Goal: Task Accomplishment & Management: Use online tool/utility

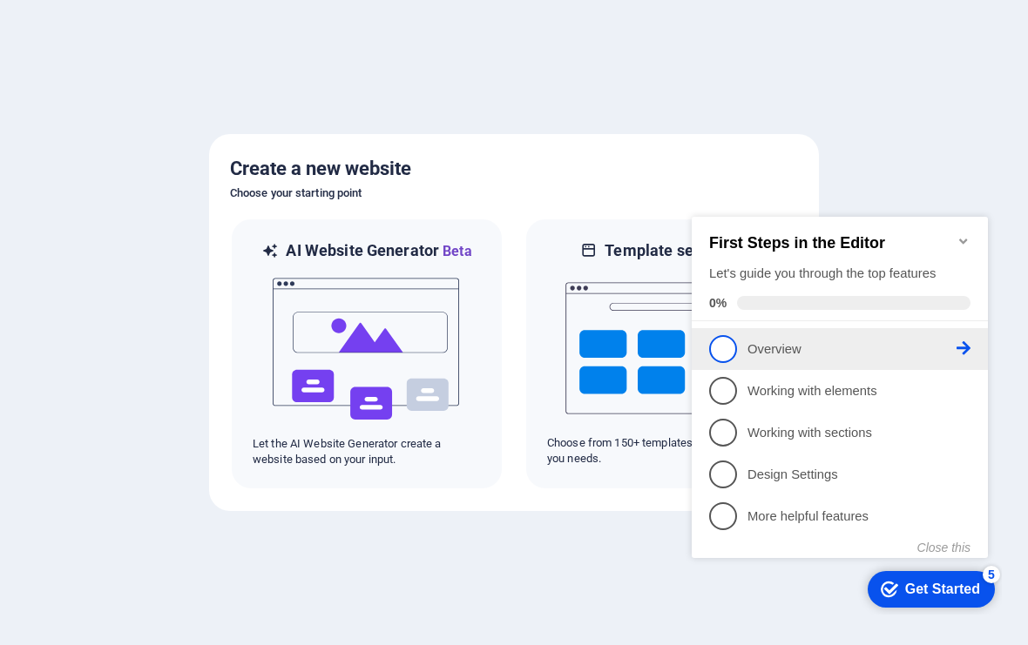
click at [889, 341] on p "Overview - incomplete" at bounding box center [851, 350] width 209 height 18
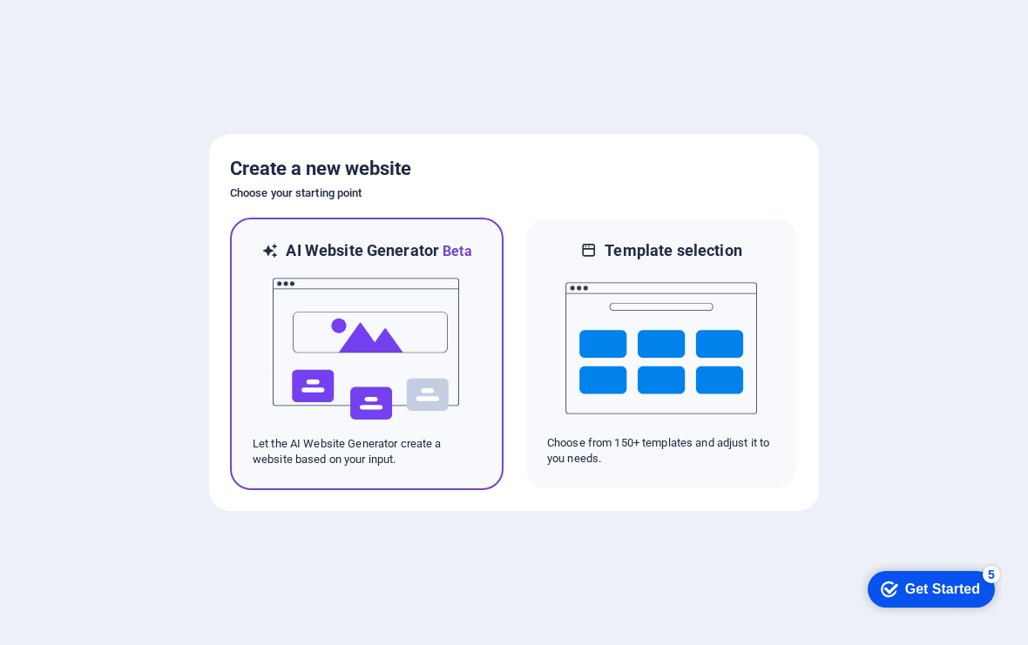
click at [460, 391] on img at bounding box center [367, 349] width 192 height 174
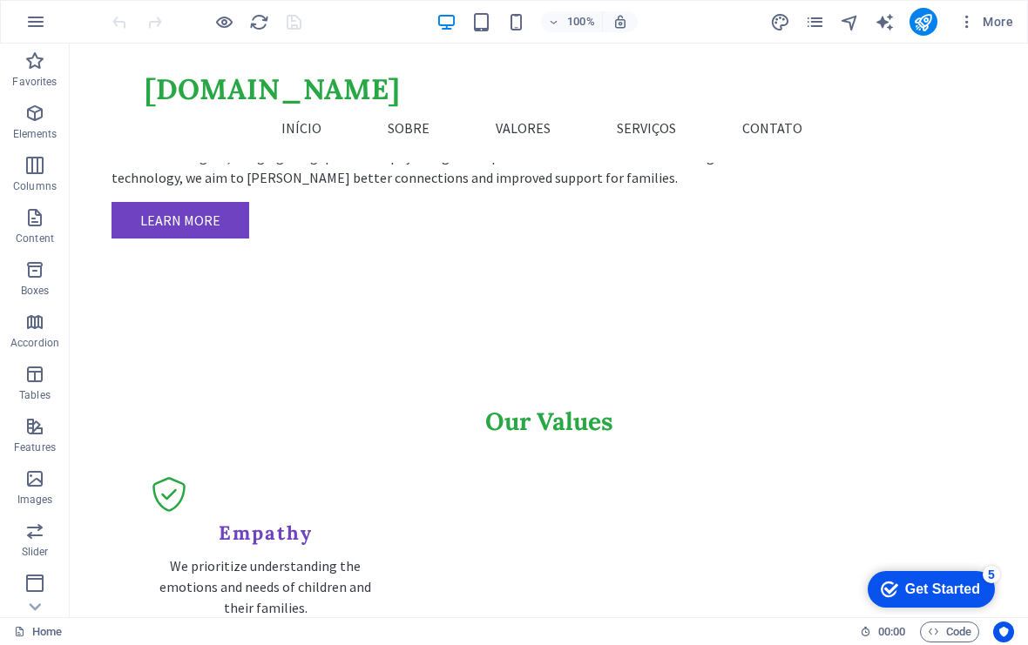
scroll to position [1495, 0]
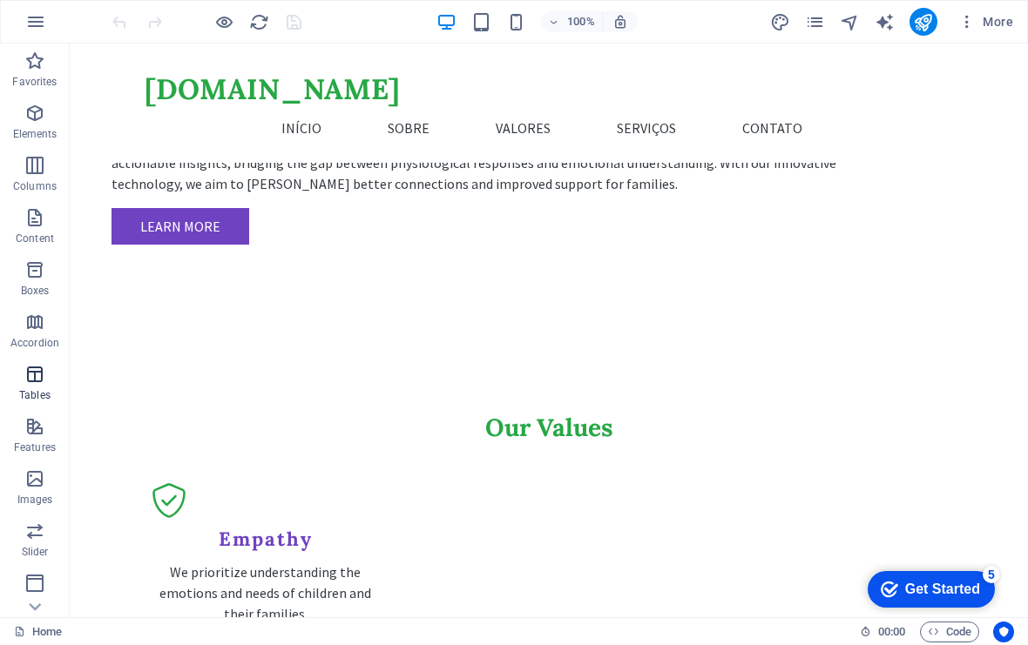
click at [39, 378] on icon "button" at bounding box center [34, 374] width 21 height 21
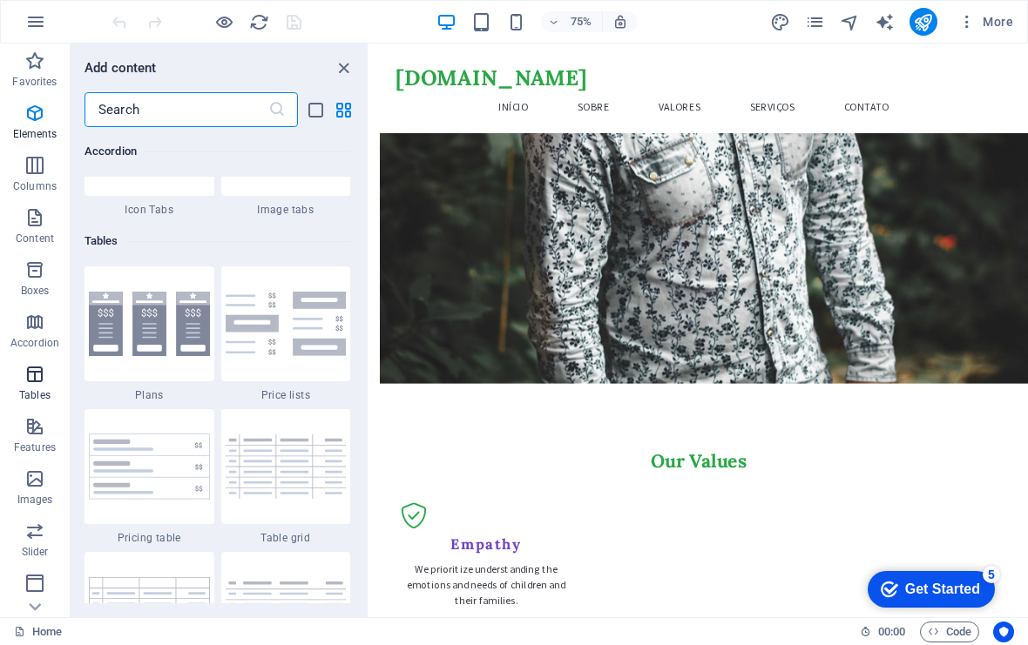
scroll to position [6033, 0]
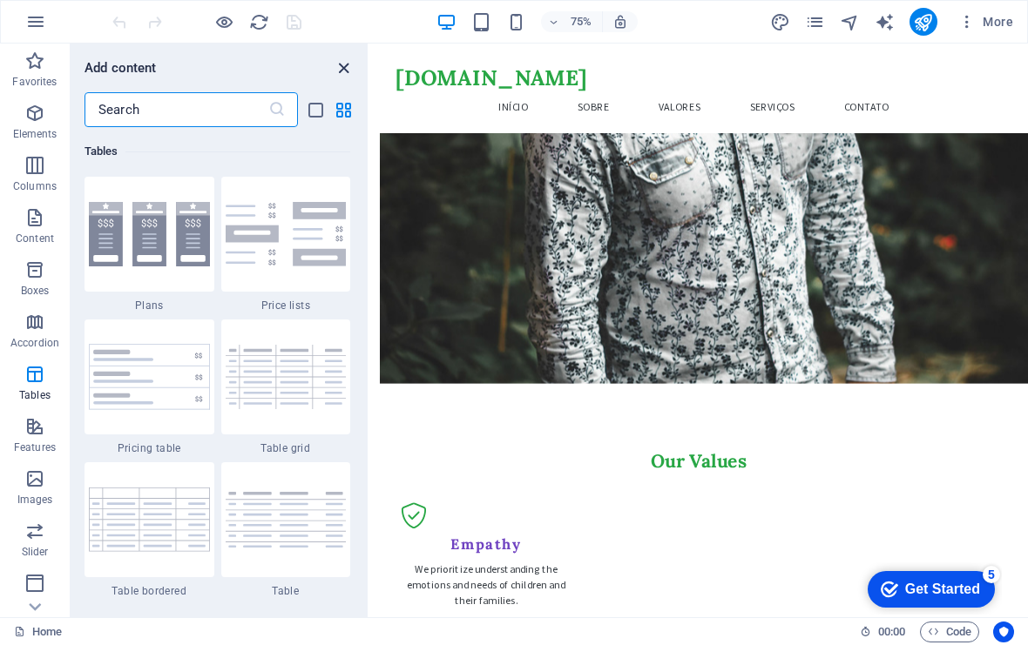
click at [346, 67] on icon "close panel" at bounding box center [344, 68] width 20 height 20
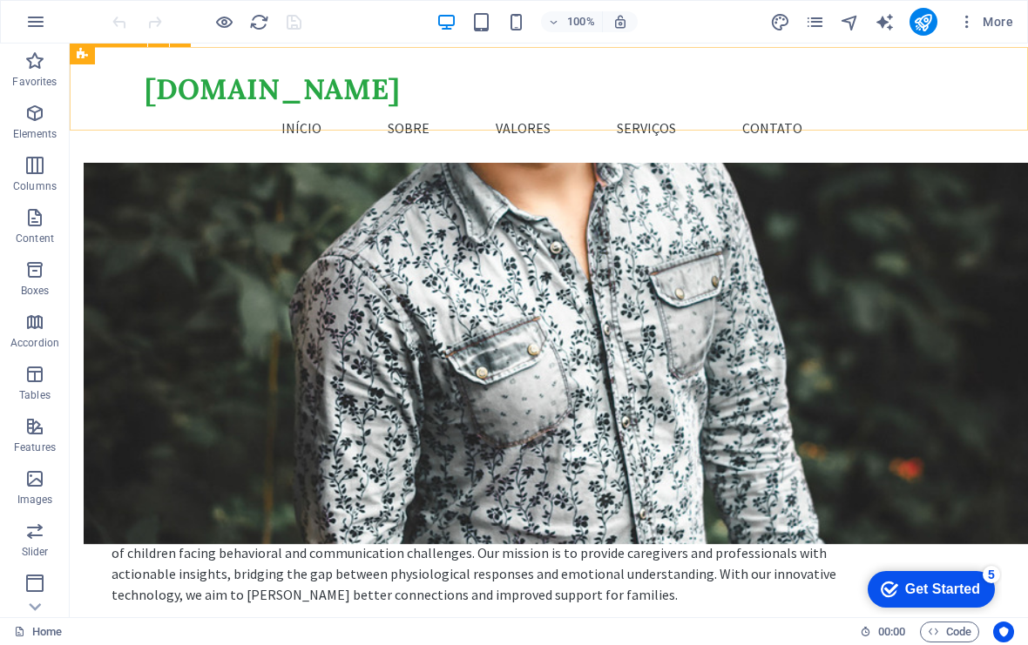
scroll to position [1079, 0]
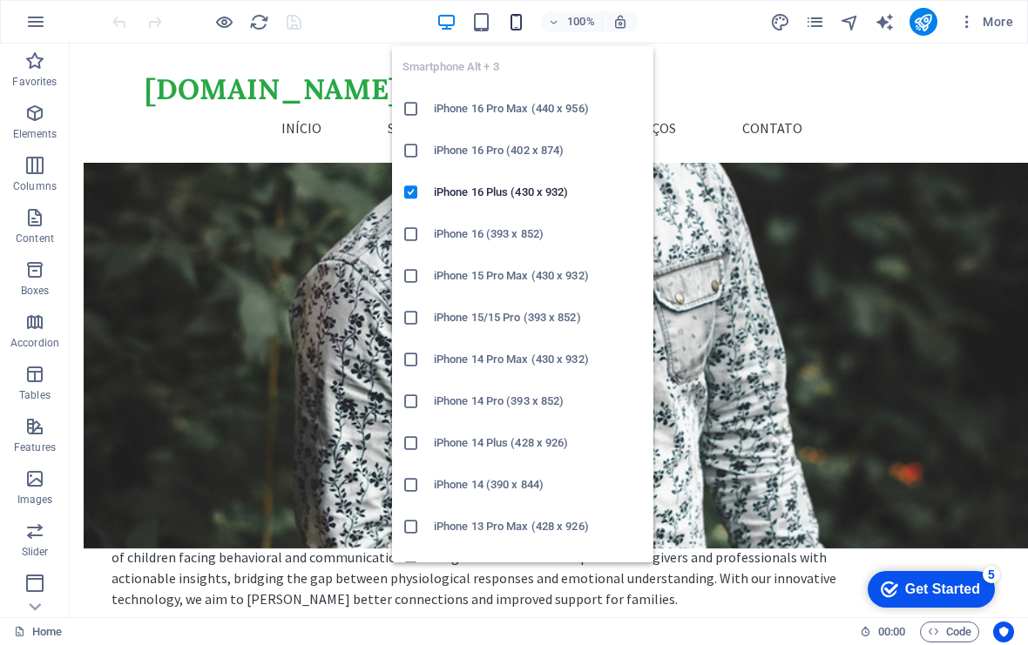
click at [525, 24] on icon "button" at bounding box center [516, 22] width 20 height 20
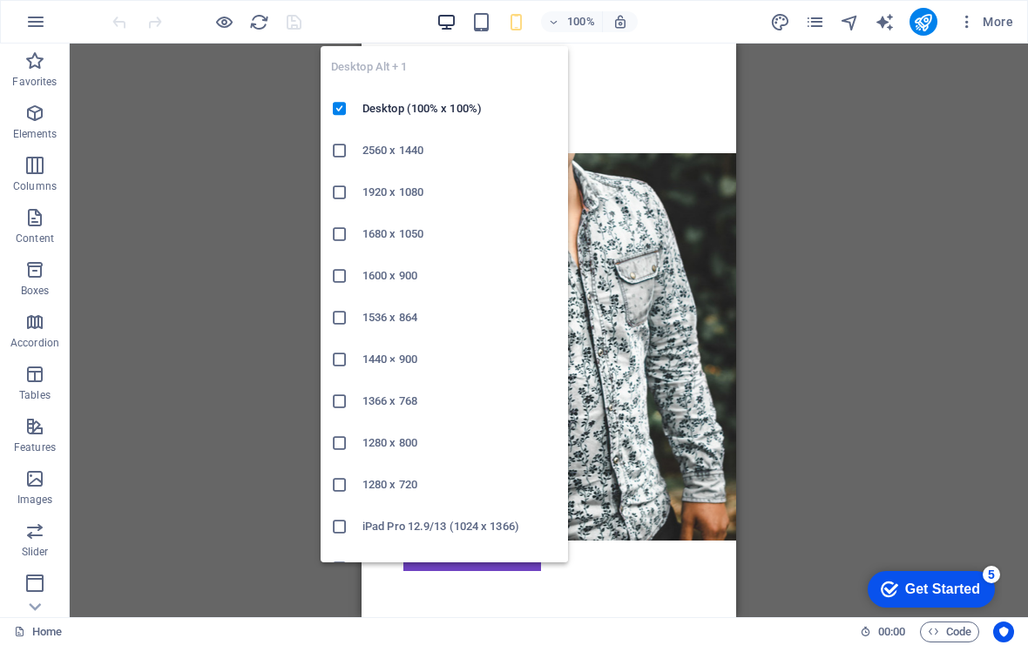
click at [455, 23] on icon "button" at bounding box center [446, 22] width 20 height 20
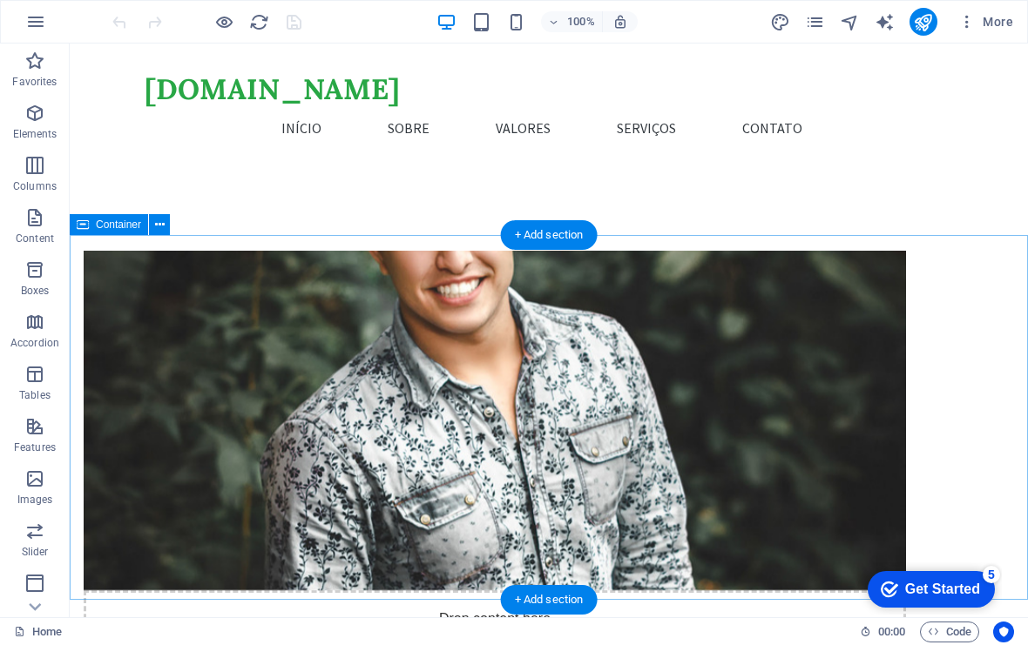
scroll to position [804, 0]
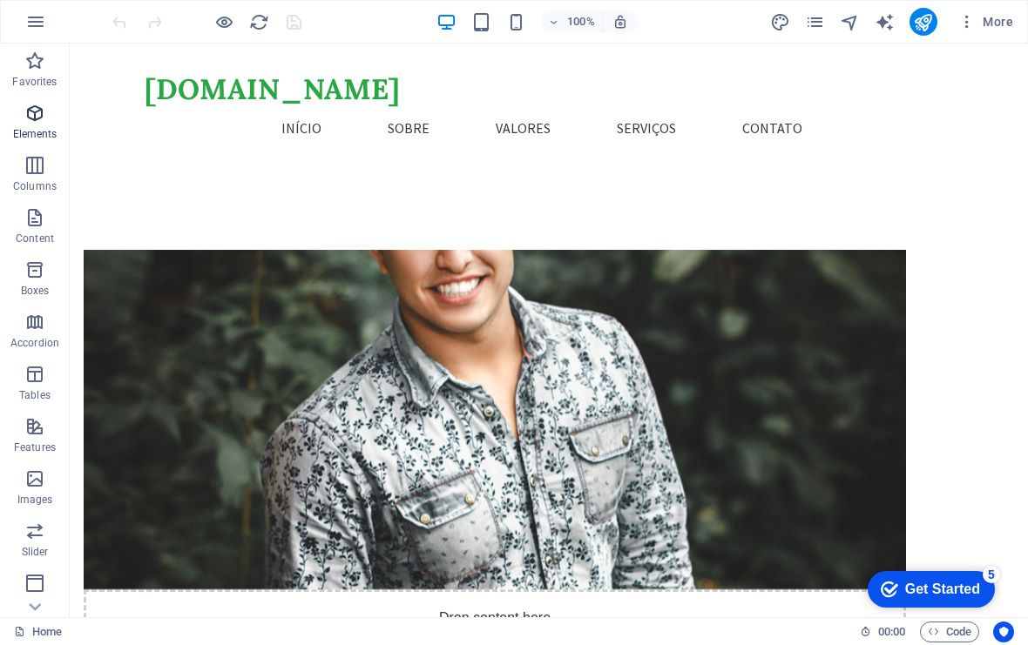
click at [47, 125] on span "Elements" at bounding box center [35, 124] width 70 height 42
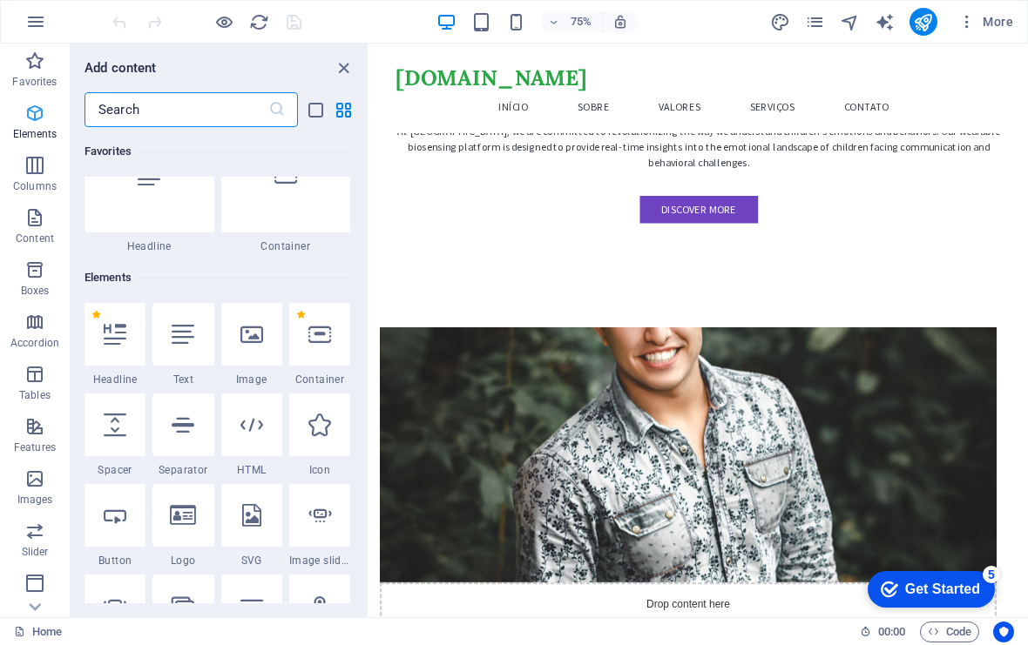
scroll to position [186, 0]
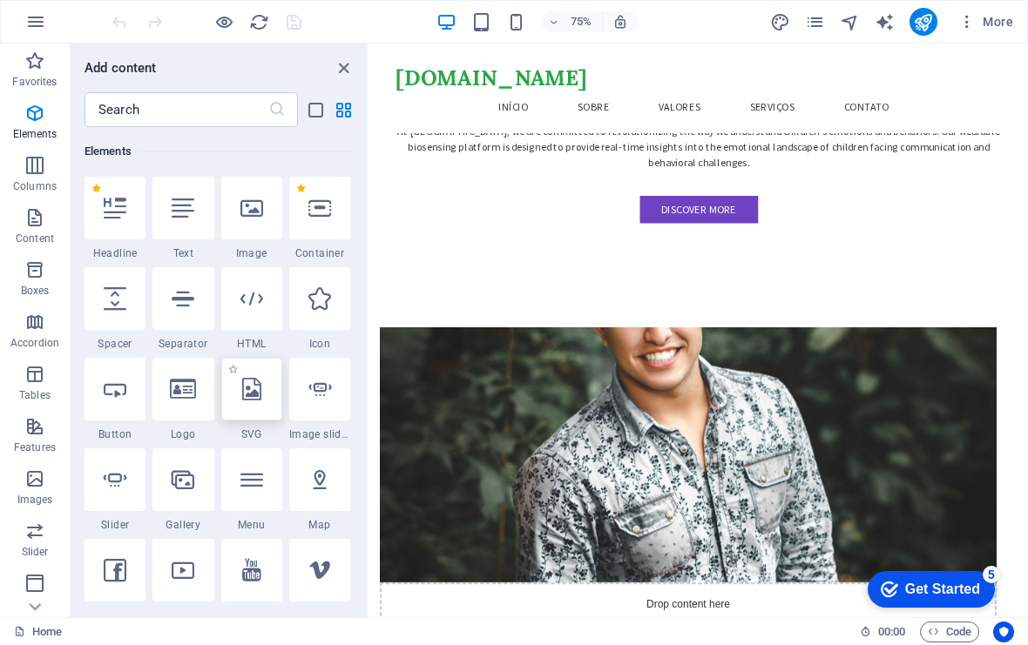
click at [253, 413] on div at bounding box center [251, 389] width 61 height 63
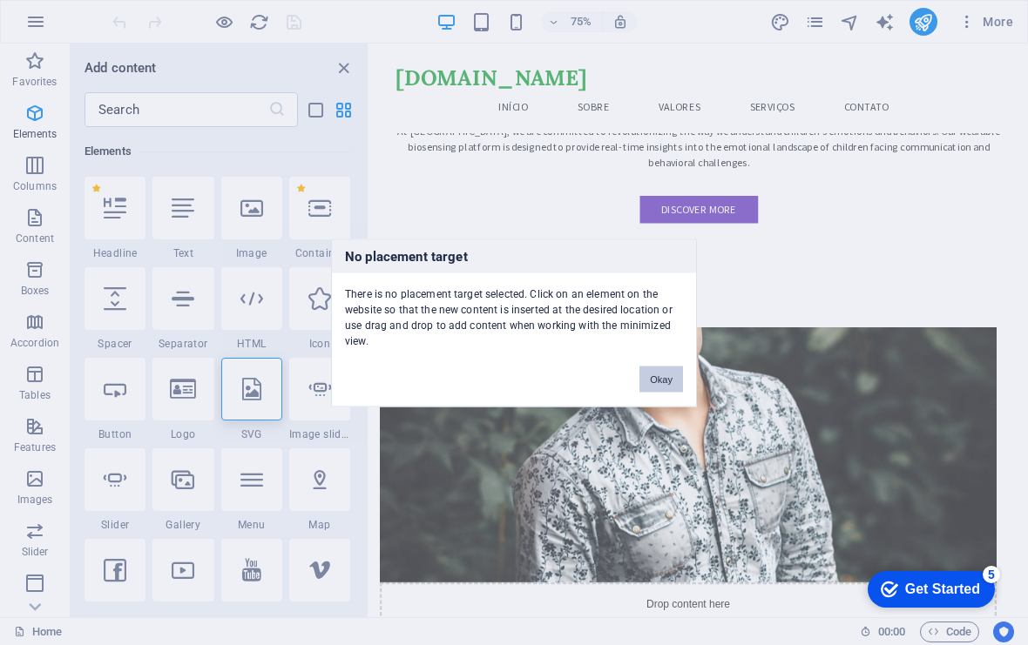
drag, startPoint x: 658, startPoint y: 382, endPoint x: 384, endPoint y: 452, distance: 282.3
click at [658, 382] on button "Okay" at bounding box center [661, 379] width 44 height 26
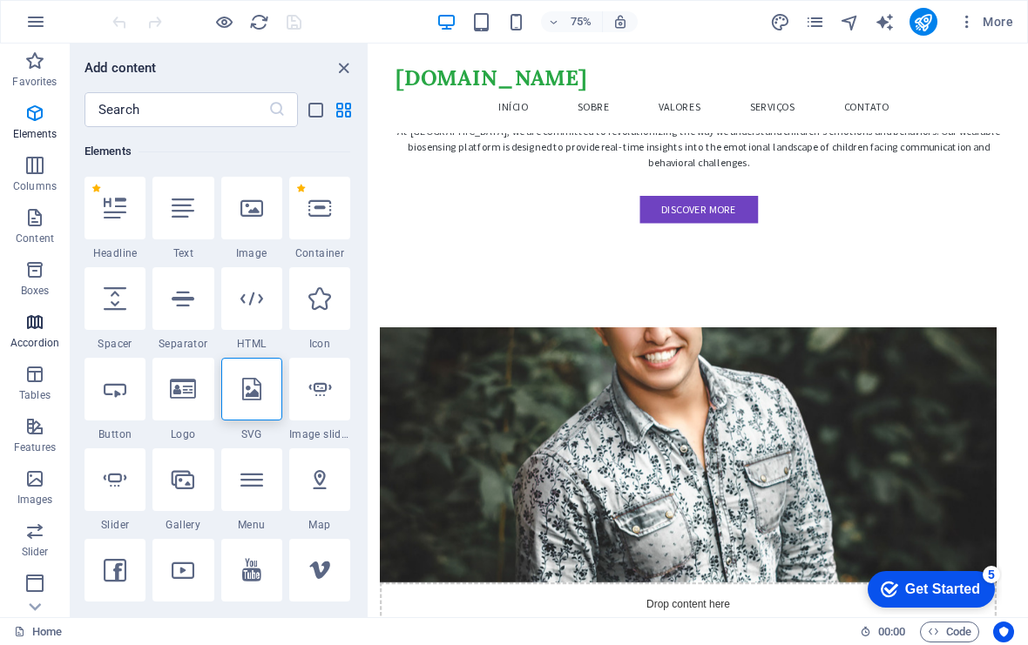
click at [44, 332] on icon "button" at bounding box center [34, 322] width 21 height 21
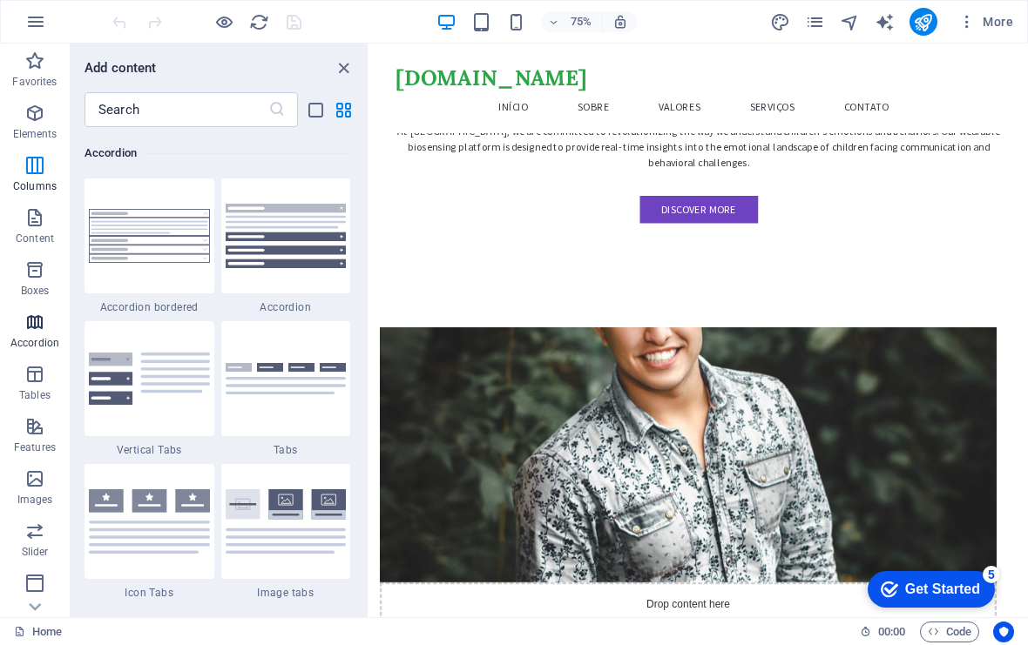
scroll to position [5562, 0]
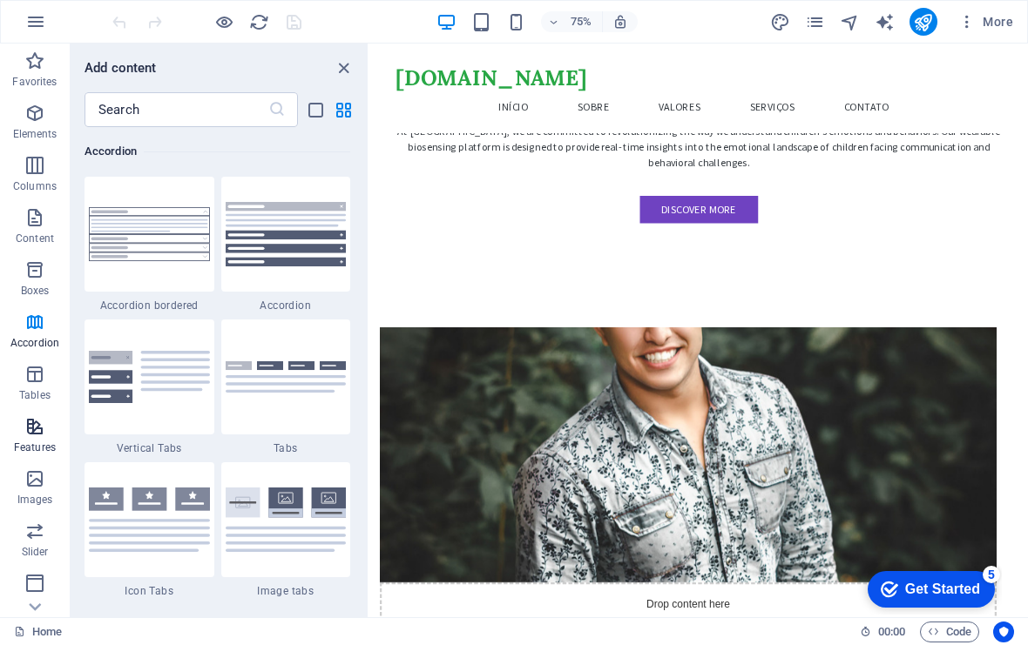
click at [36, 432] on icon "button" at bounding box center [34, 426] width 21 height 21
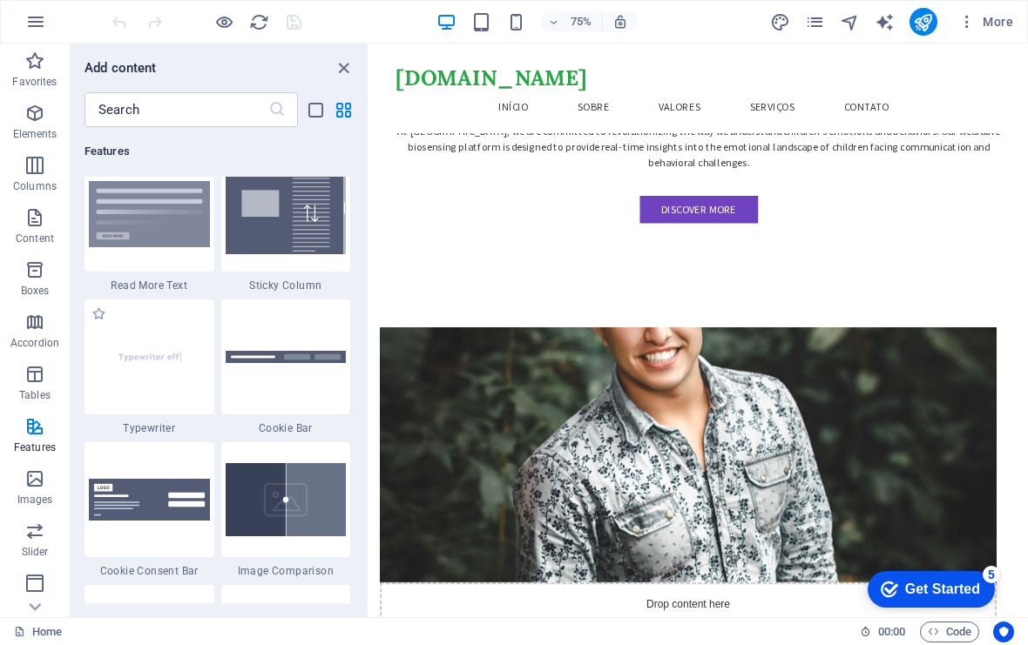
scroll to position [6833, 0]
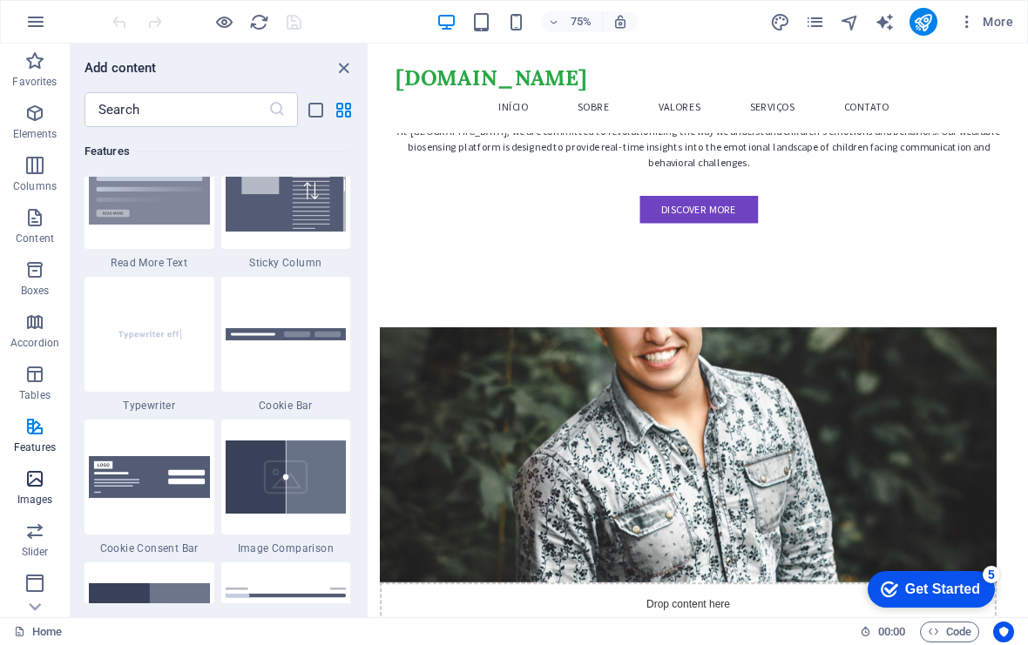
click at [44, 478] on icon "button" at bounding box center [34, 479] width 21 height 21
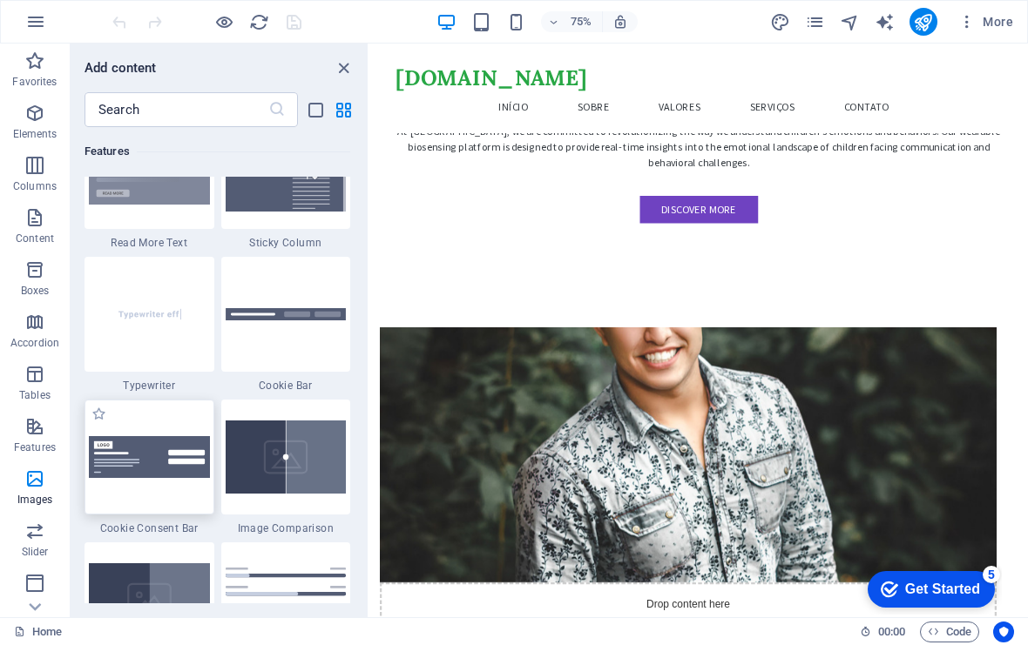
scroll to position [6854, 0]
click at [31, 483] on icon "button" at bounding box center [34, 479] width 21 height 21
click at [32, 539] on icon "button" at bounding box center [34, 531] width 21 height 21
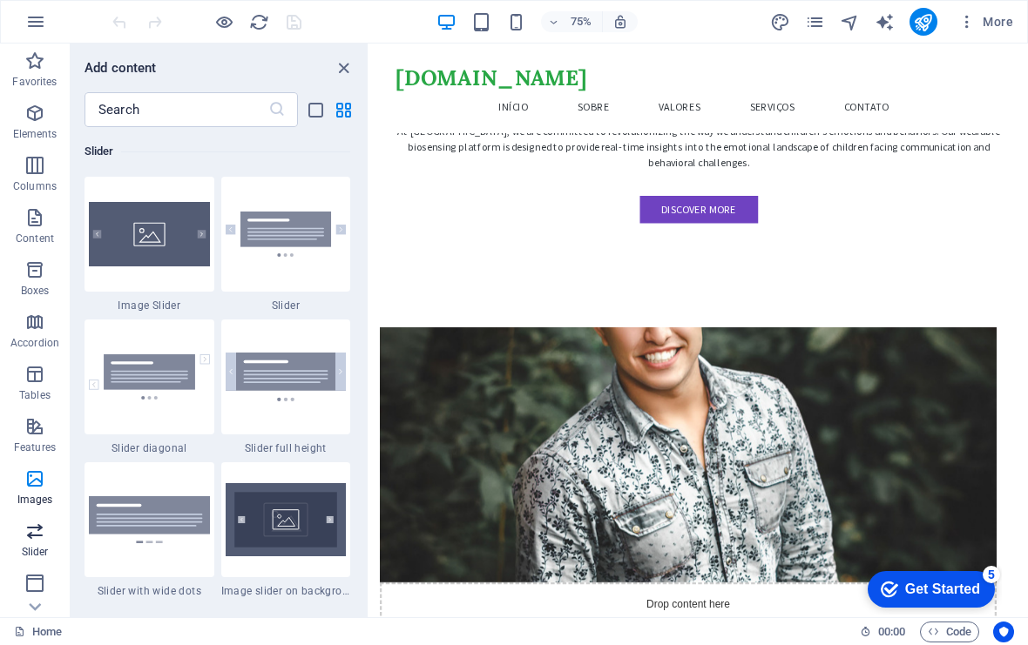
scroll to position [9875, 0]
click at [40, 584] on icon "button" at bounding box center [34, 583] width 21 height 21
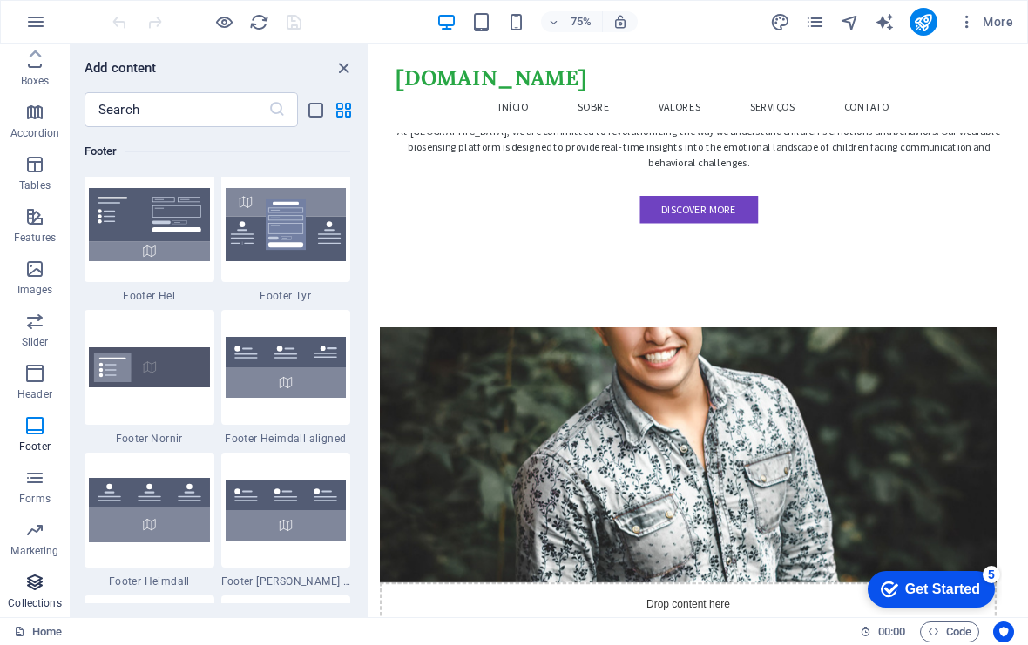
scroll to position [210, 0]
click at [35, 543] on span "Marketing" at bounding box center [35, 541] width 70 height 42
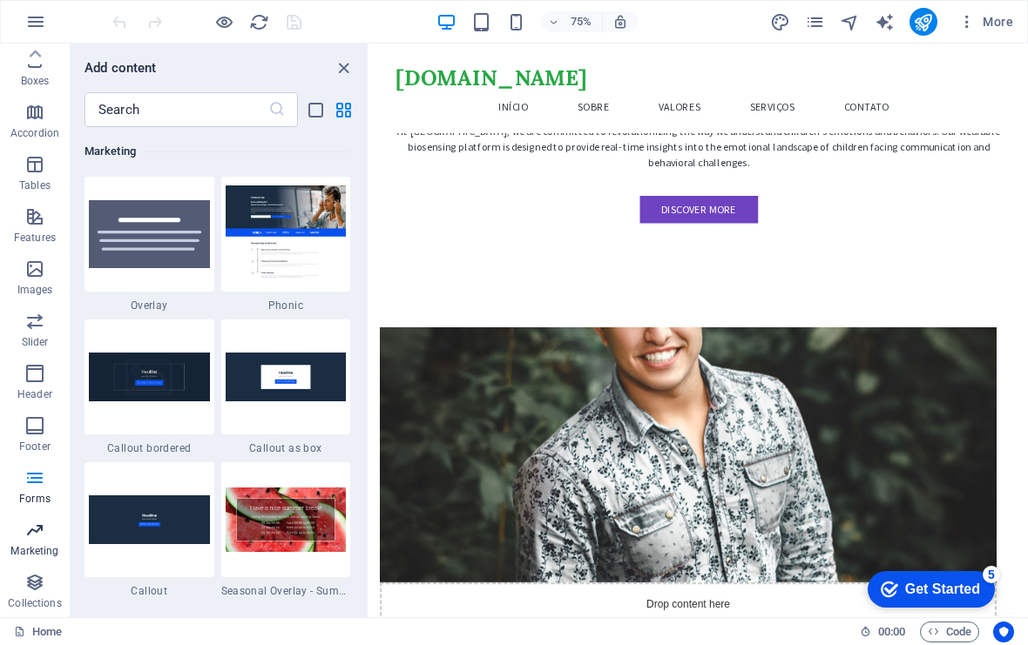
scroll to position [14189, 0]
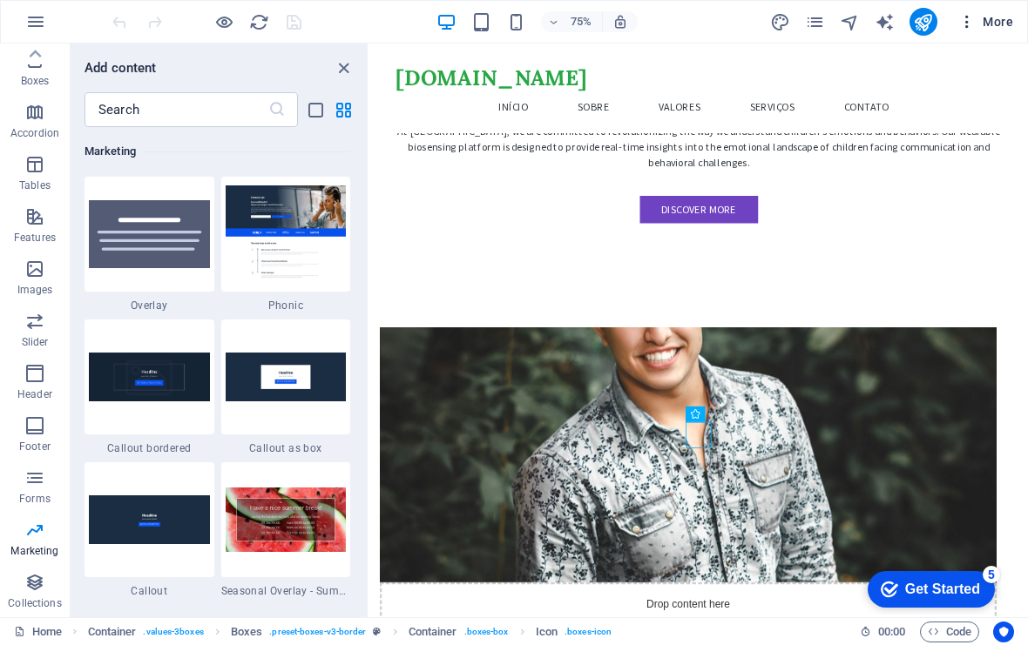
click at [968, 24] on icon "button" at bounding box center [966, 21] width 17 height 17
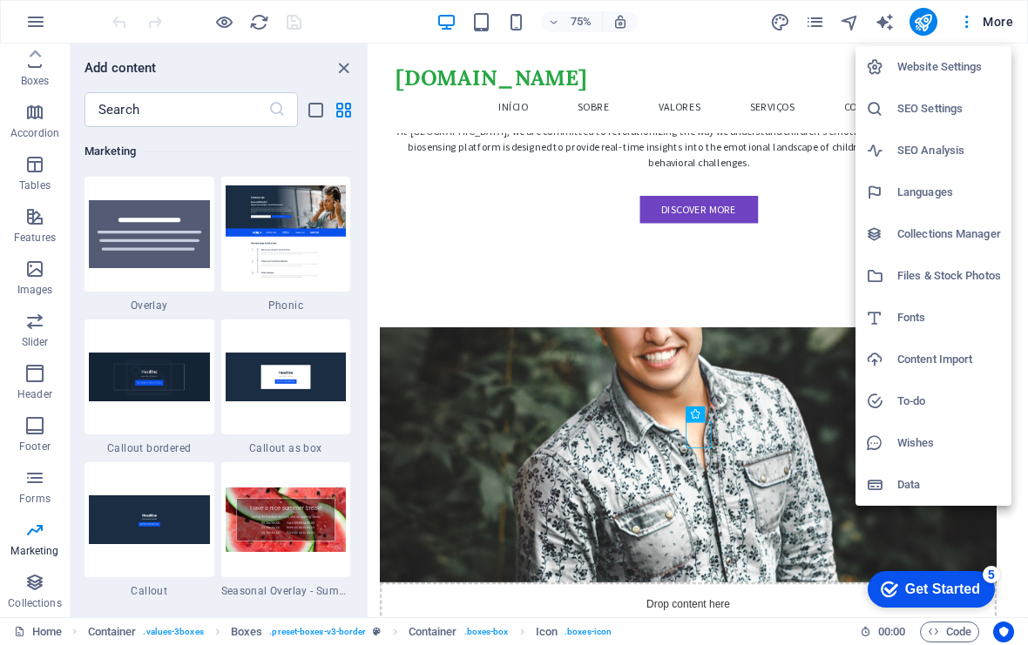
click at [940, 197] on h6 "Languages" at bounding box center [949, 192] width 104 height 21
select select "41"
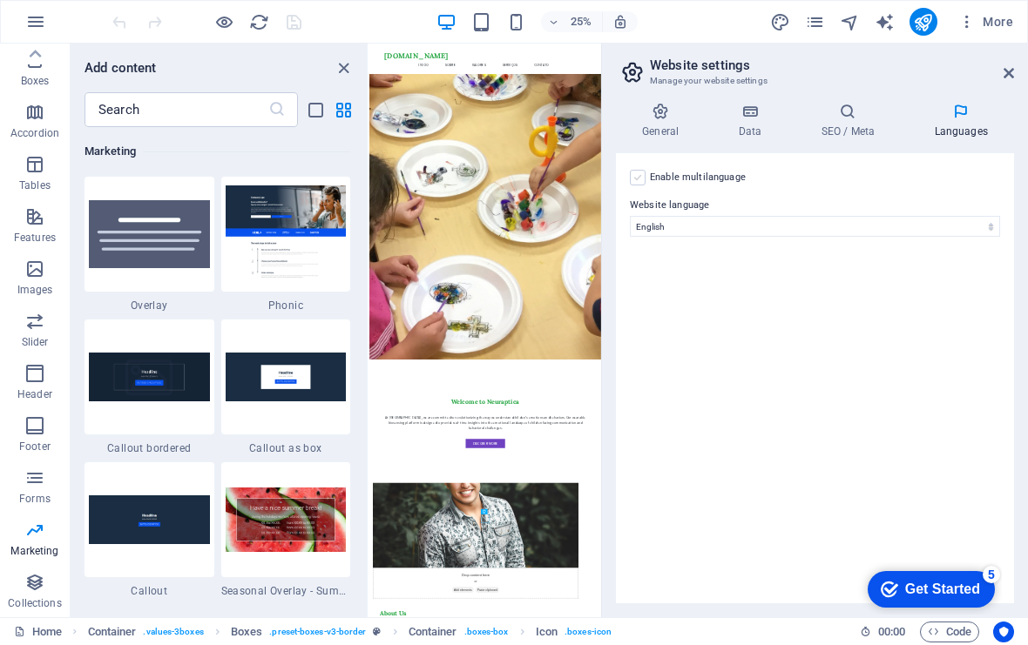
click at [638, 179] on label at bounding box center [638, 178] width 16 height 16
click at [0, 0] on input "Enable multilanguage To disable multilanguage delete all languages until only o…" at bounding box center [0, 0] width 0 height 0
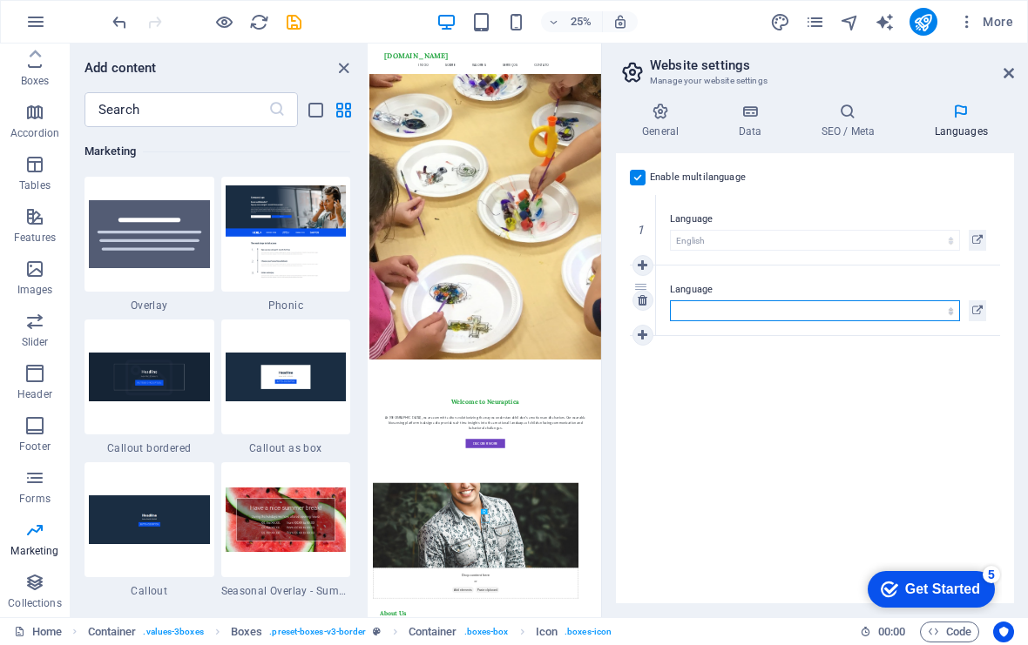
select select "128"
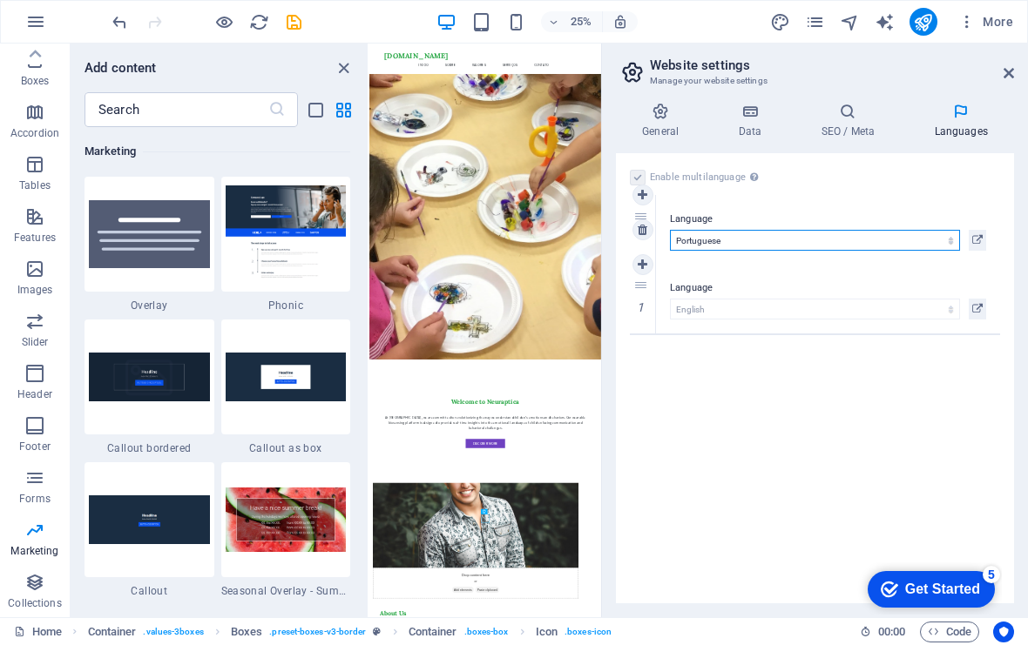
drag, startPoint x: 640, startPoint y: 286, endPoint x: 634, endPoint y: 215, distance: 70.8
select select "128"
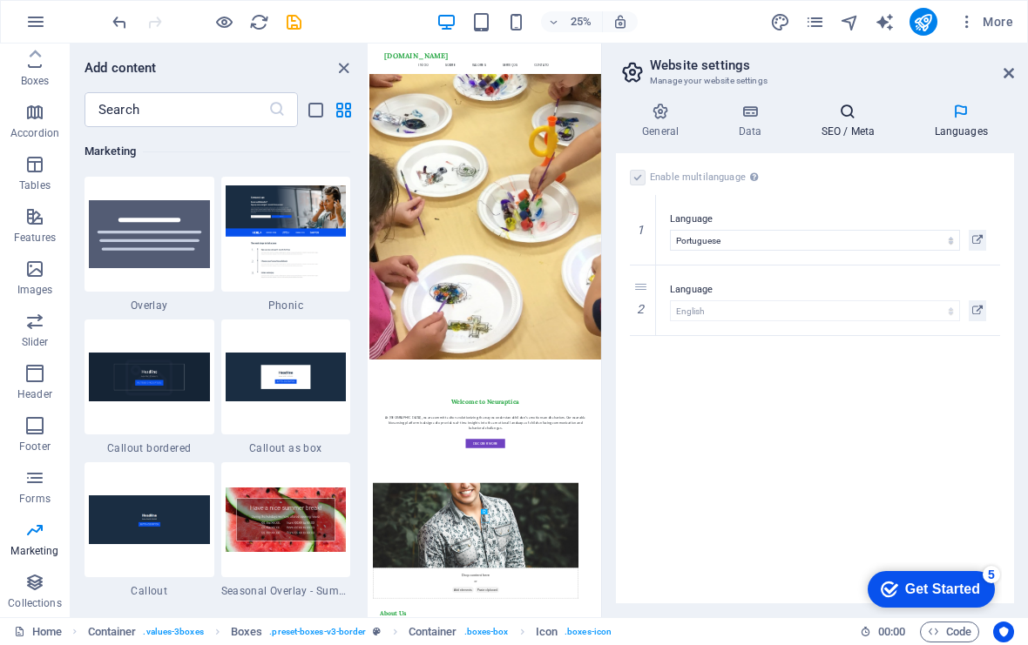
click at [860, 116] on icon at bounding box center [847, 111] width 106 height 17
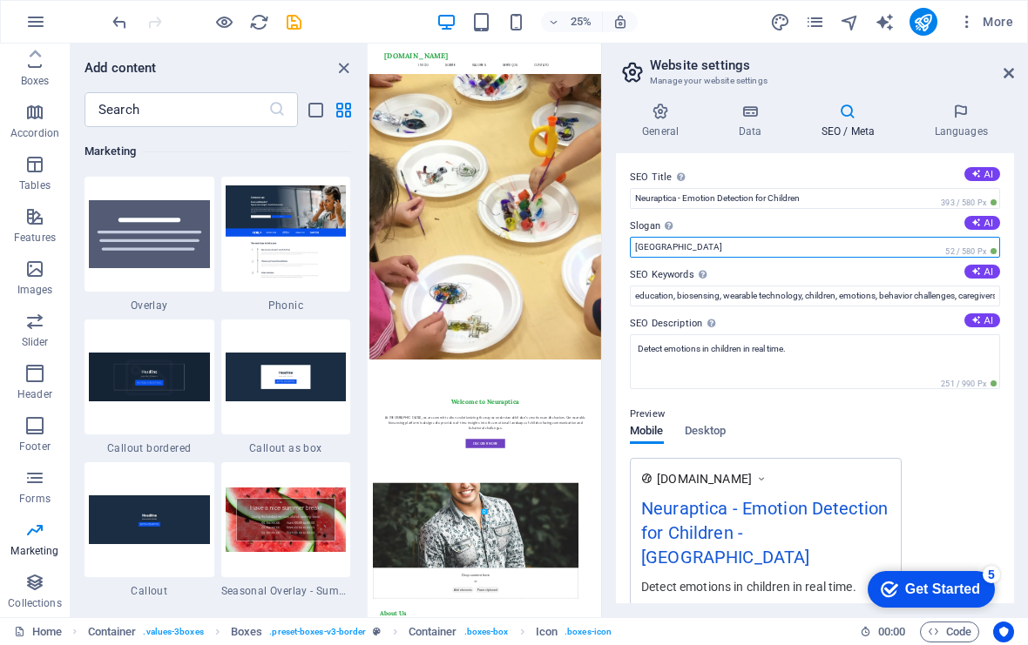
drag, startPoint x: 785, startPoint y: 247, endPoint x: 765, endPoint y: 245, distance: 20.1
click at [785, 247] on input "[GEOGRAPHIC_DATA]" at bounding box center [815, 247] width 370 height 21
drag, startPoint x: 694, startPoint y: 247, endPoint x: 625, endPoint y: 243, distance: 69.8
click at [625, 243] on div "SEO Title The title of your website - make it something that stands out in sear…" at bounding box center [815, 378] width 398 height 450
type input "Emotions on the edge"
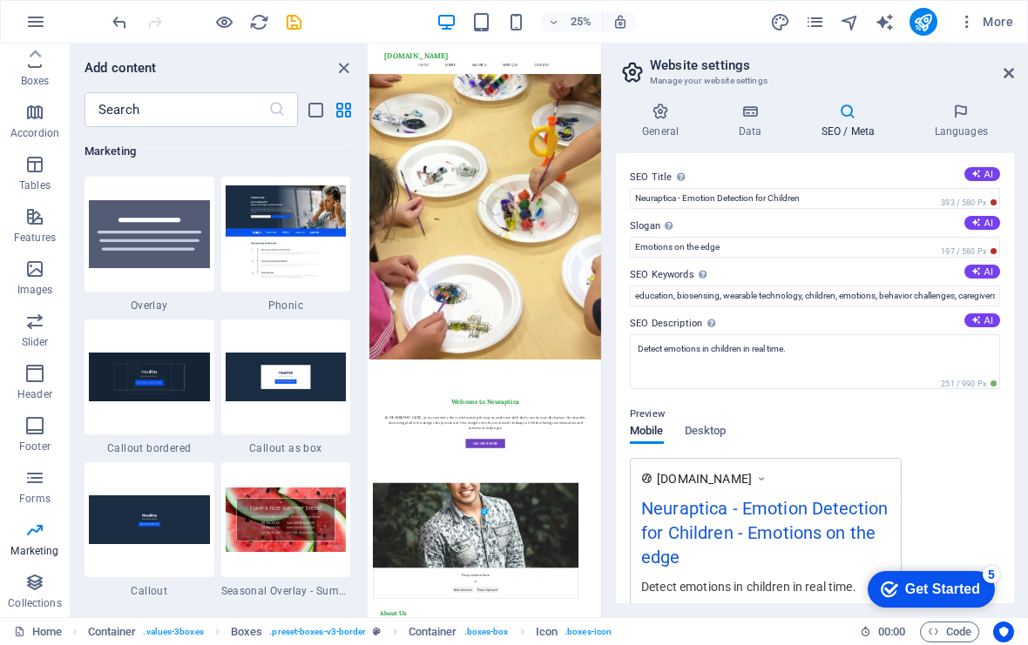
click at [846, 321] on label "SEO Description Describe the contents of your website - this is crucial for sea…" at bounding box center [815, 324] width 370 height 21
click at [846, 334] on textarea "Detect emotions in children in real time." at bounding box center [815, 361] width 370 height 55
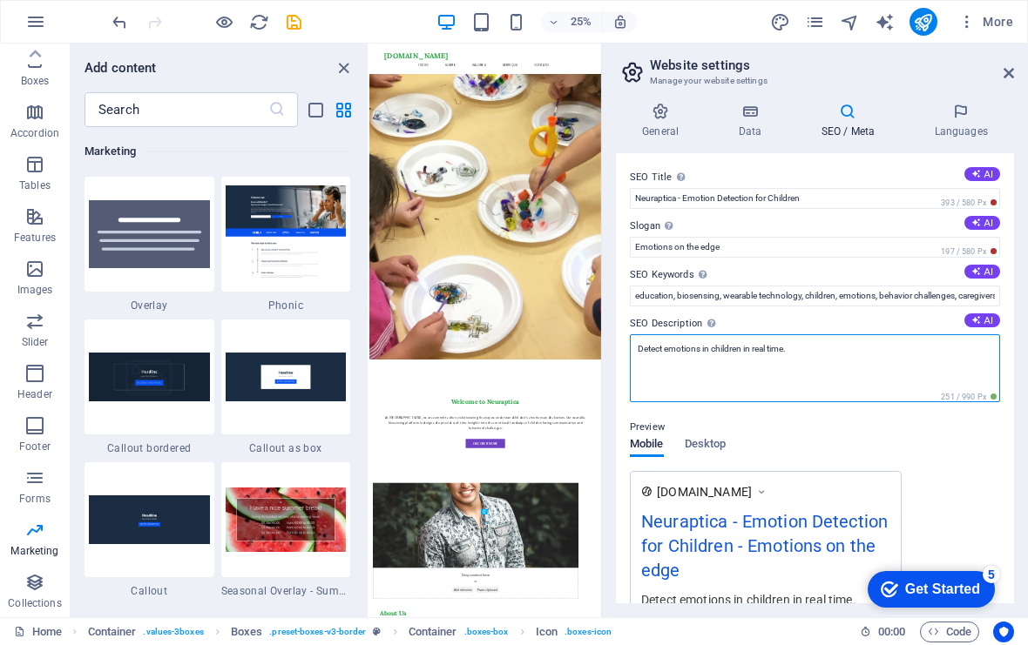
scroll to position [0, 0]
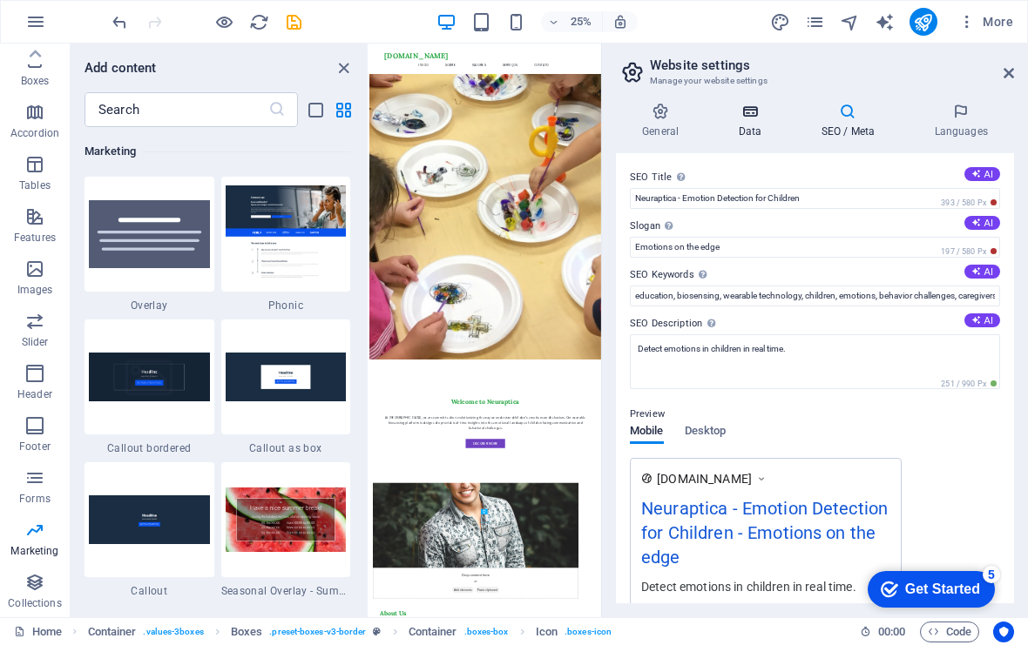
click at [751, 115] on icon at bounding box center [750, 111] width 76 height 17
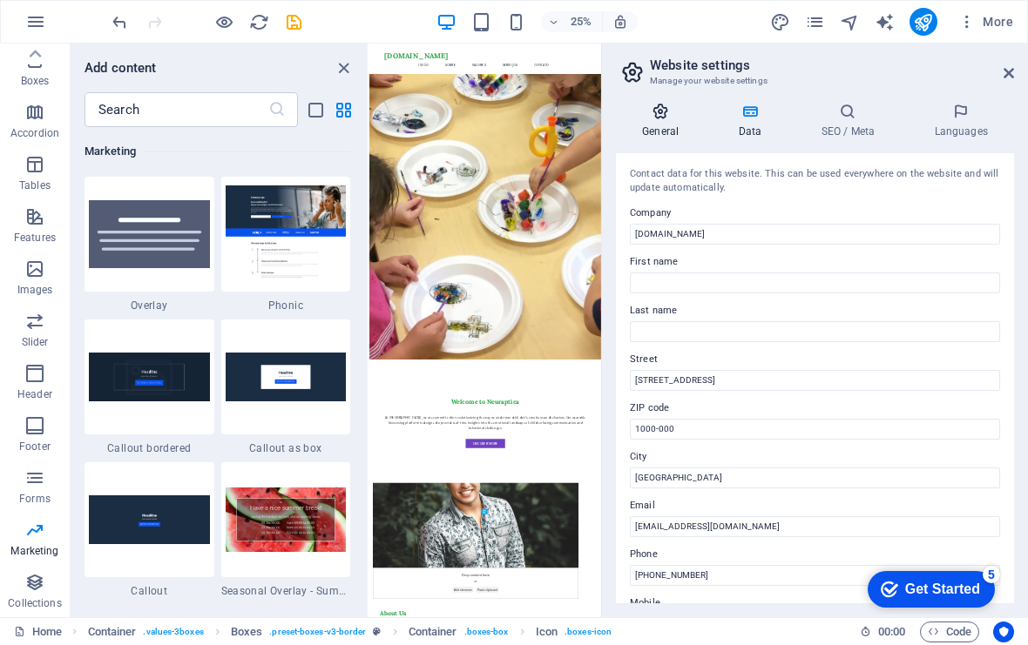
click at [658, 123] on h4 "General" at bounding box center [664, 121] width 96 height 37
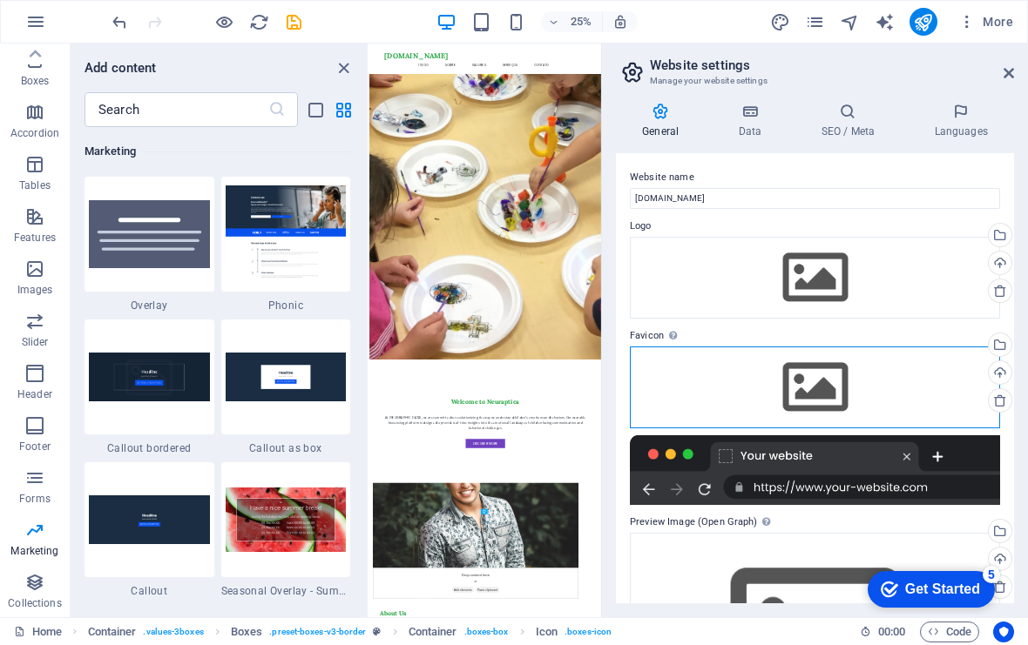
click at [827, 383] on div "Drag files here, click to choose files or select files from Files or our free s…" at bounding box center [815, 388] width 370 height 82
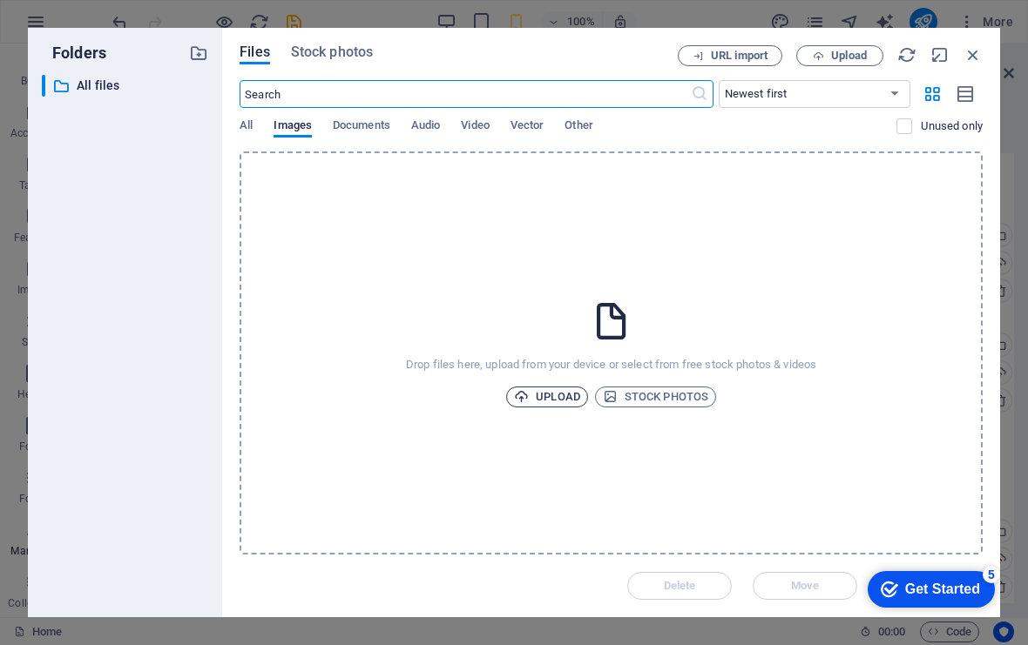
click at [573, 396] on span "Upload" at bounding box center [547, 397] width 66 height 21
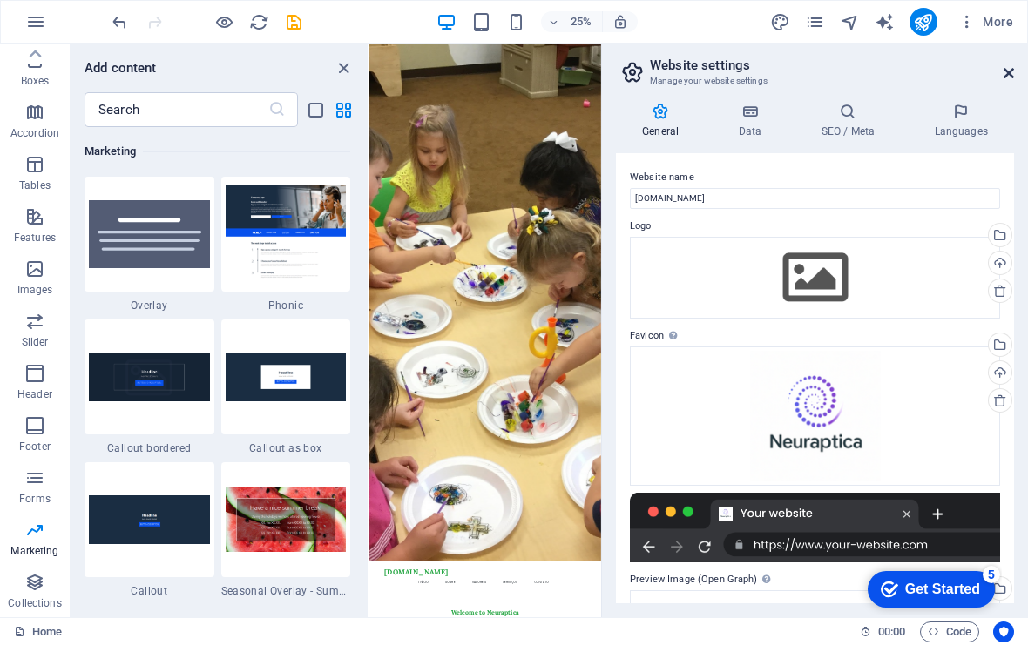
click at [1011, 78] on icon at bounding box center [1008, 73] width 10 height 14
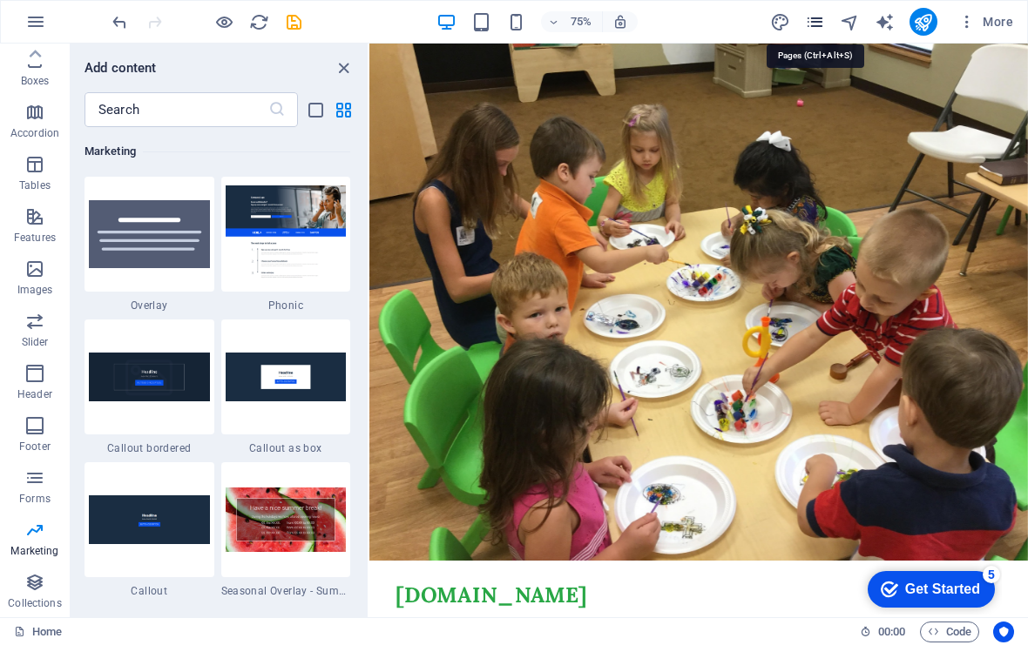
click at [817, 26] on icon "pages" at bounding box center [815, 22] width 20 height 20
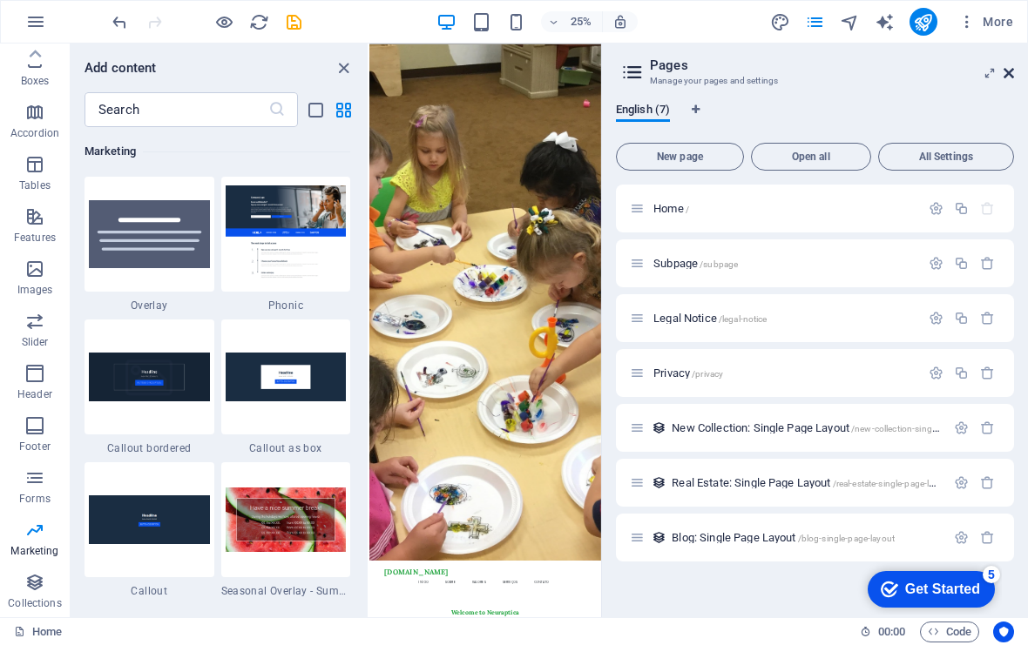
click at [1006, 75] on icon at bounding box center [1008, 73] width 10 height 14
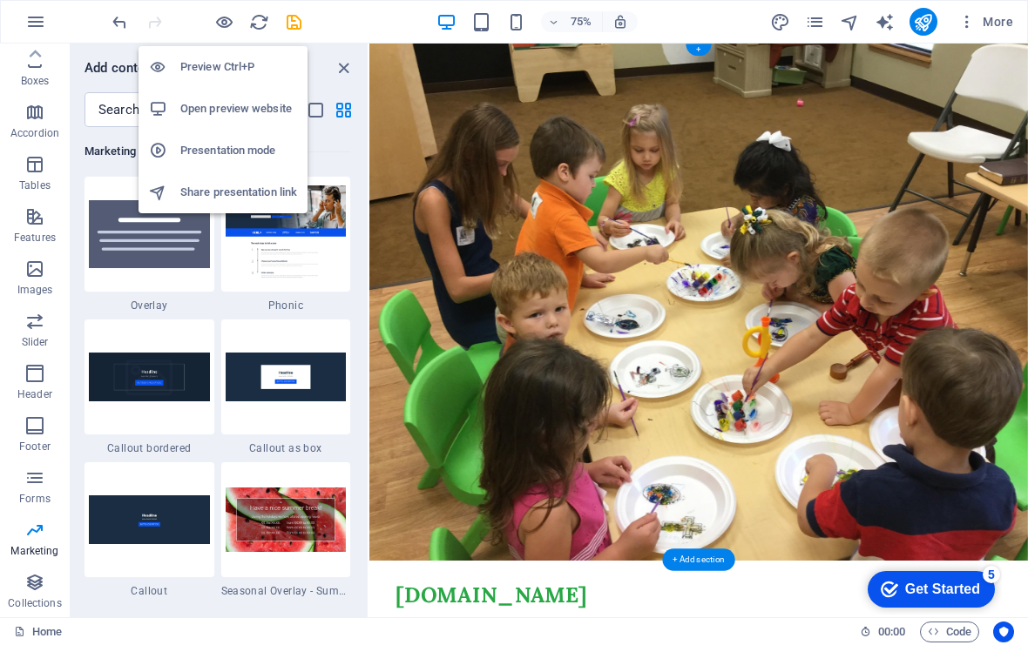
click at [220, 69] on h6 "Preview Ctrl+P" at bounding box center [238, 67] width 117 height 21
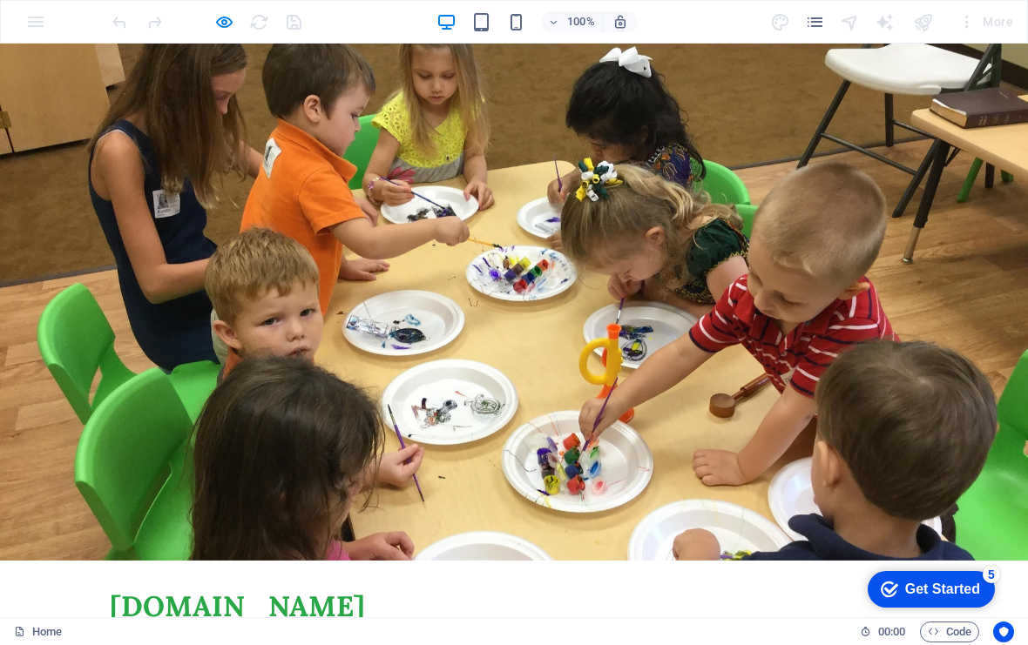
click at [655, 625] on link "Serviços" at bounding box center [618, 646] width 73 height 42
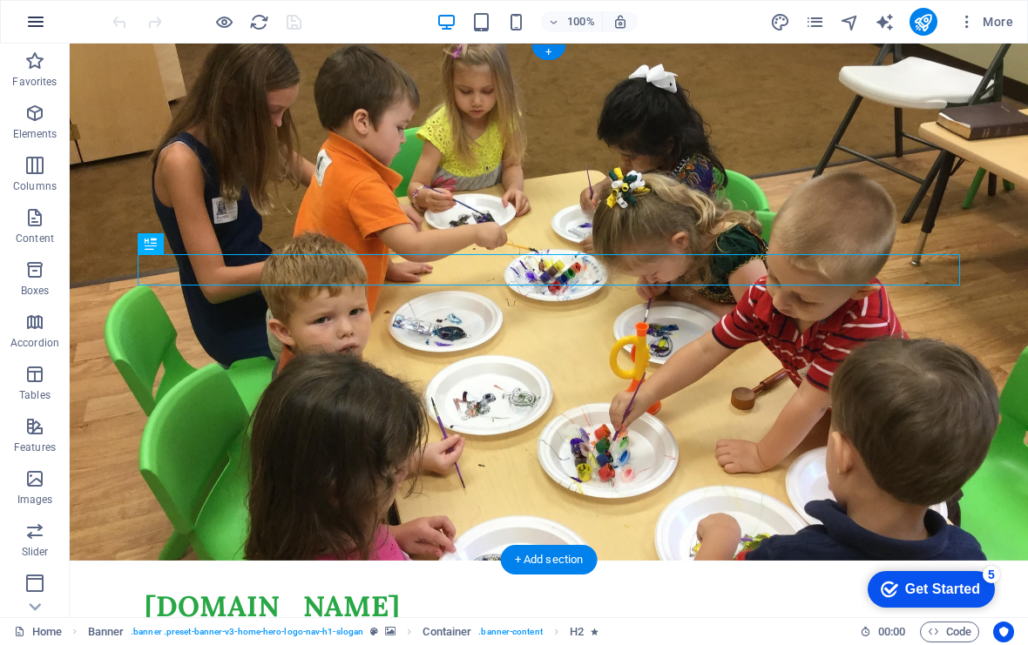
click at [36, 24] on icon "button" at bounding box center [35, 21] width 21 height 21
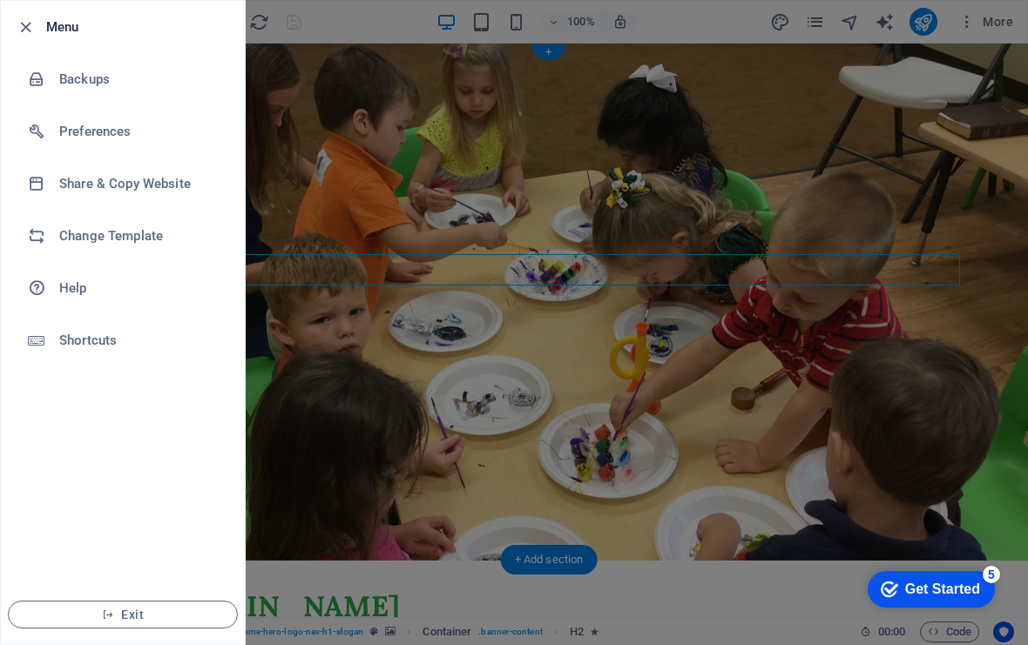
click at [368, 188] on div at bounding box center [514, 322] width 1028 height 645
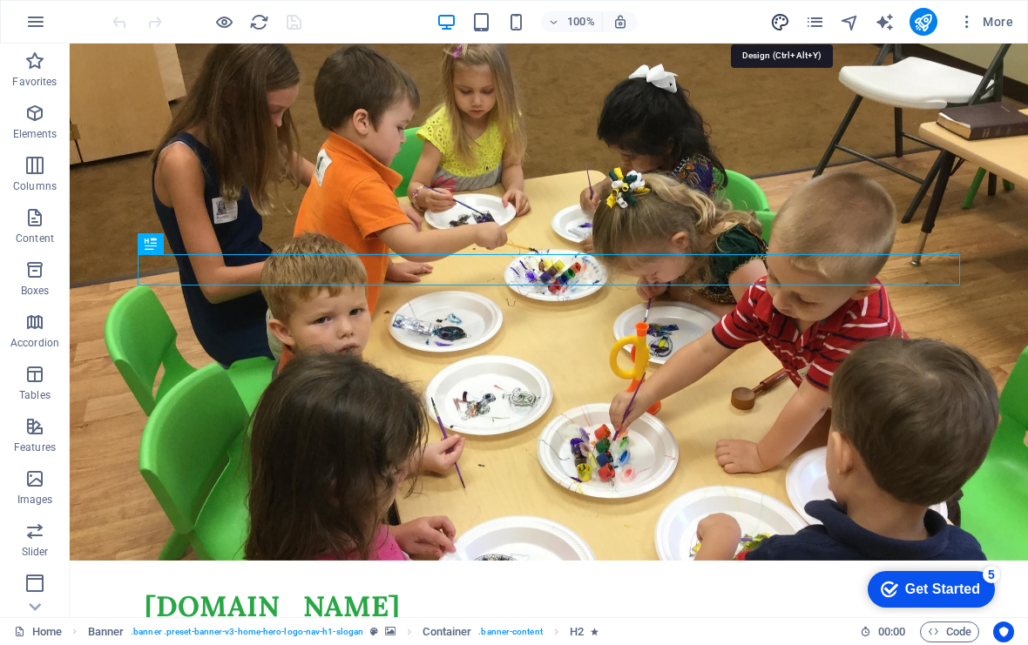
click at [785, 24] on icon "design" at bounding box center [780, 22] width 20 height 20
select select "px"
select select "200"
select select "px"
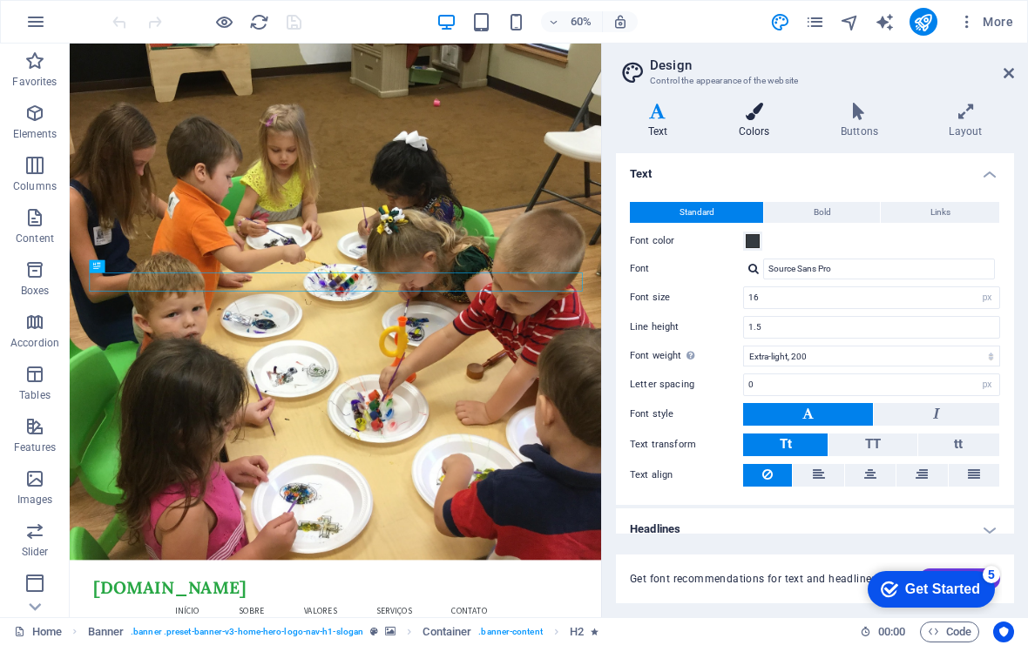
click at [754, 117] on icon at bounding box center [753, 111] width 95 height 17
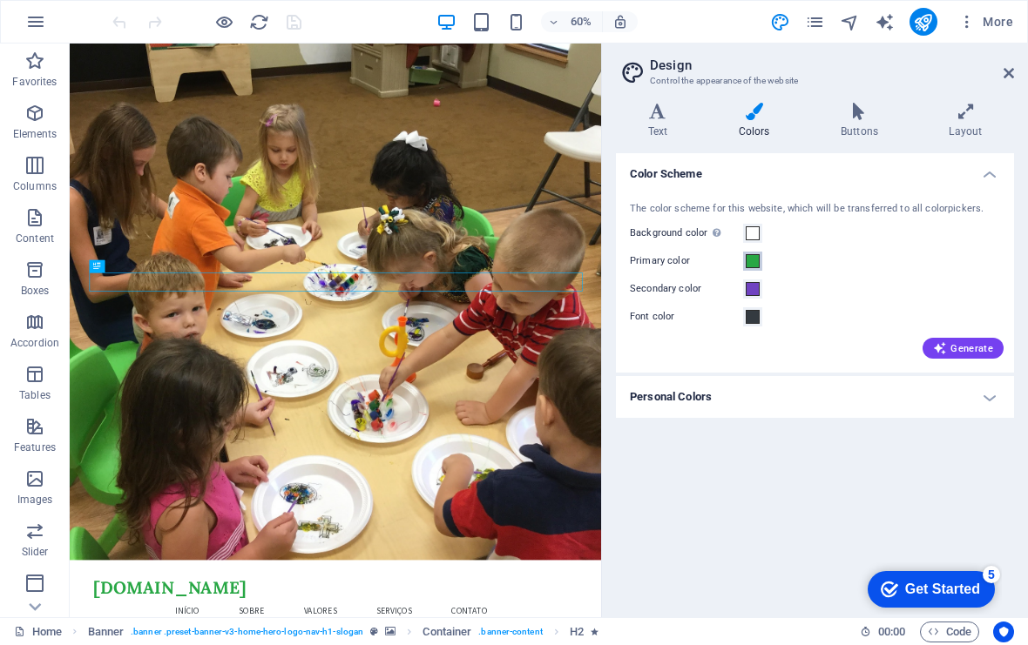
click at [755, 263] on span at bounding box center [753, 261] width 14 height 14
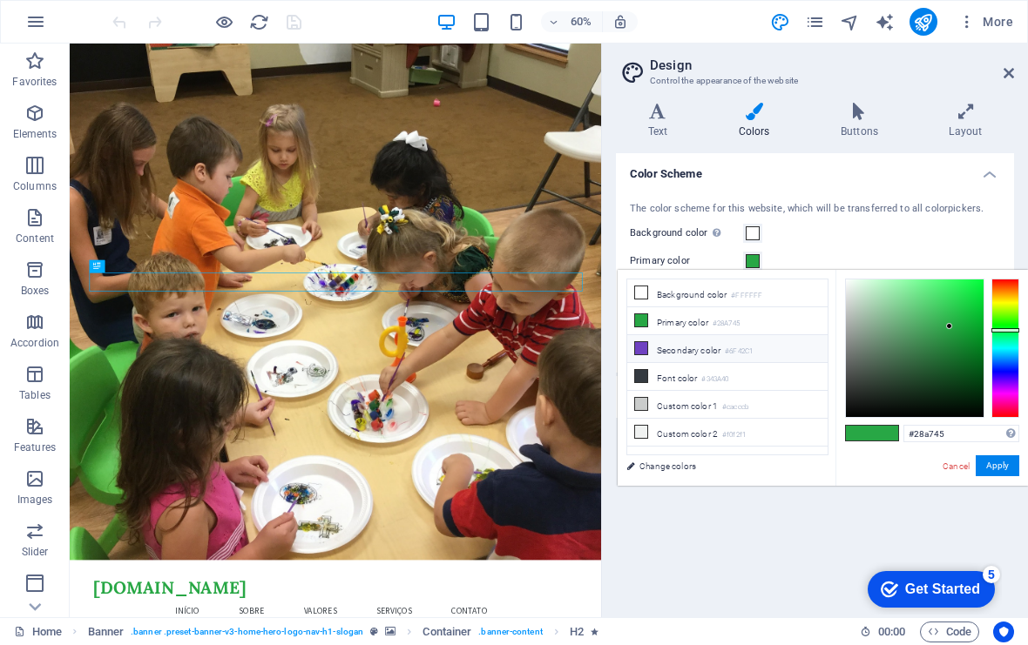
click at [649, 347] on li "Secondary color #6F42C1" at bounding box center [727, 349] width 200 height 28
type input "#6f42c1"
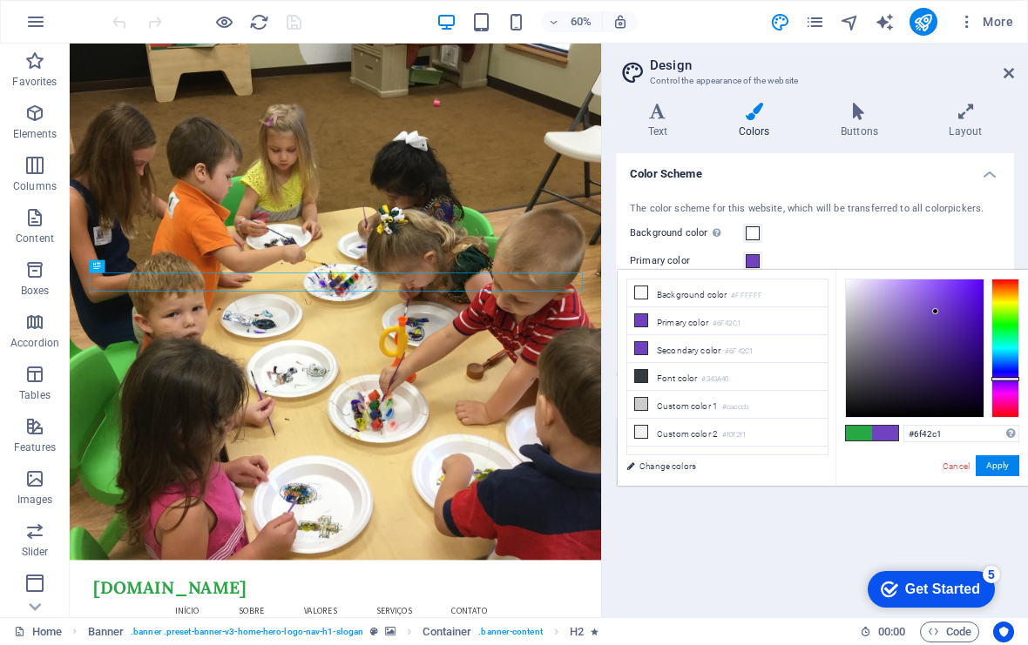
click at [846, 240] on div "Background color Only visible if it is not covered by other backgrounds." at bounding box center [815, 233] width 370 height 21
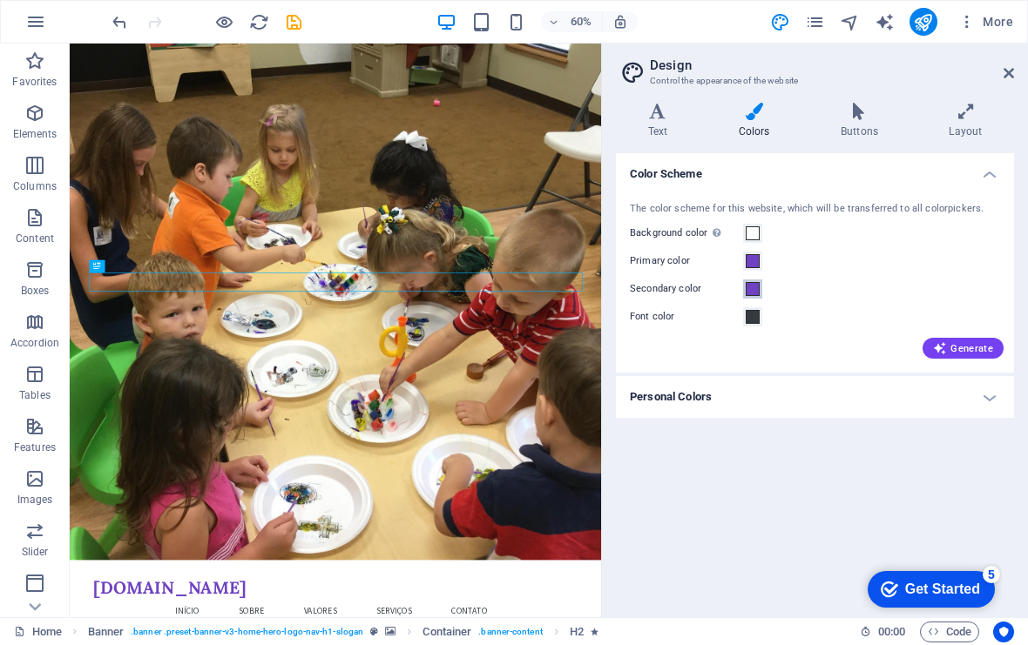
click at [752, 290] on span at bounding box center [753, 289] width 14 height 14
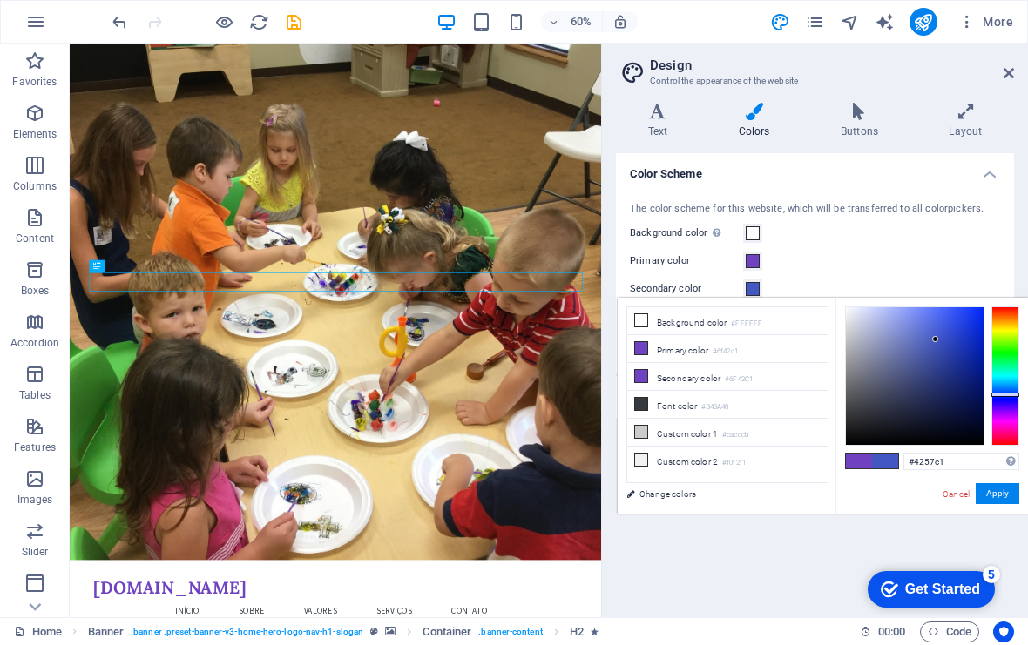
click at [1008, 395] on div at bounding box center [1005, 376] width 28 height 139
click at [961, 462] on input "#4257c1" at bounding box center [961, 461] width 116 height 17
type input "#336699"
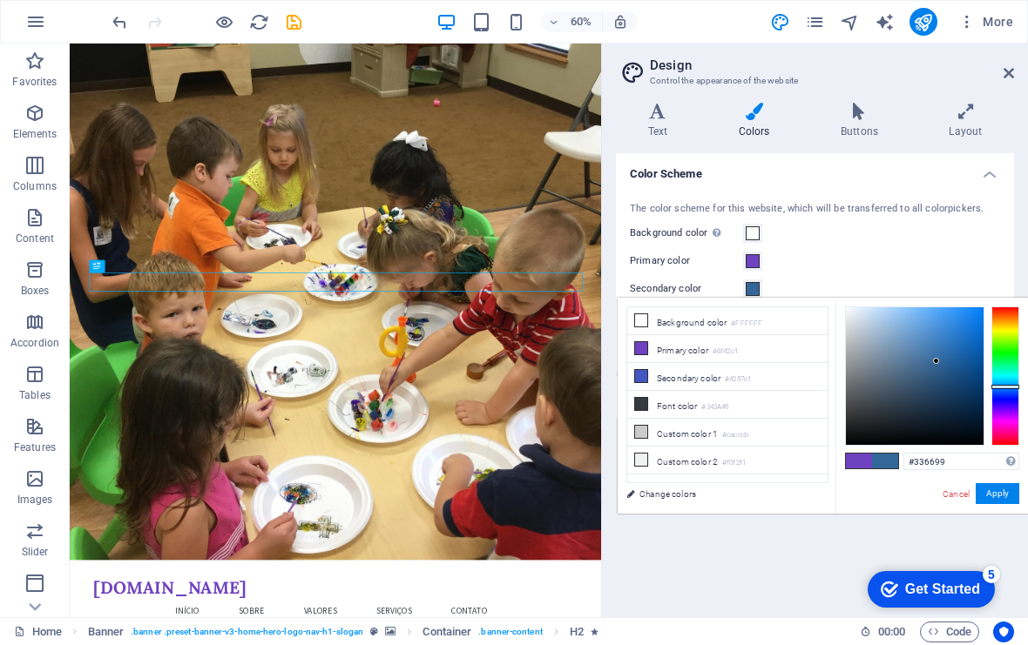
click at [1001, 496] on button "Apply" at bounding box center [998, 493] width 44 height 21
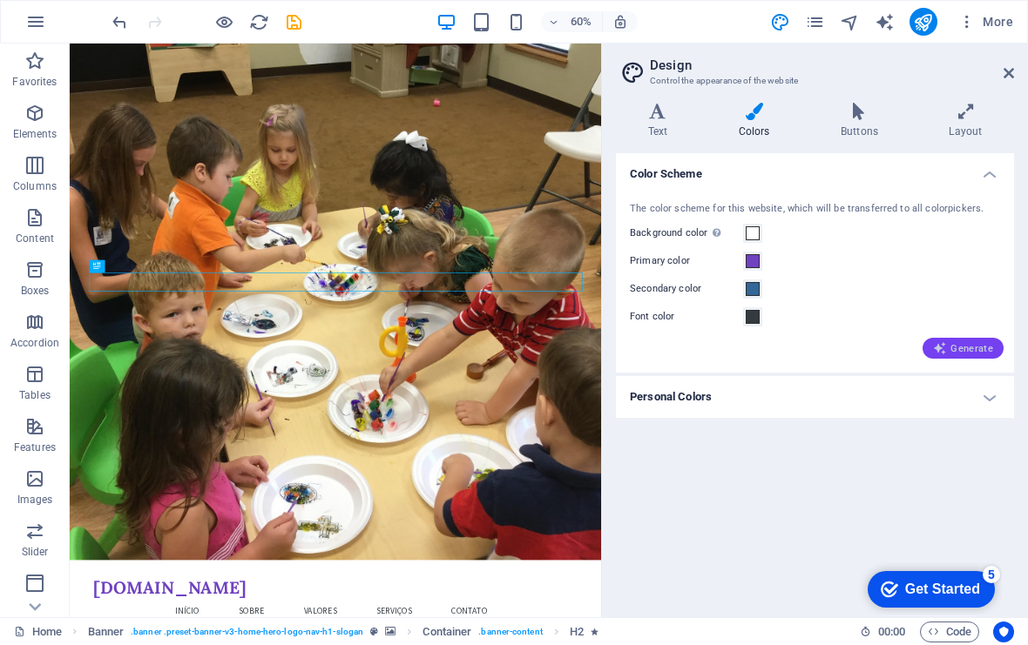
click at [968, 349] on span "Generate" at bounding box center [963, 348] width 60 height 14
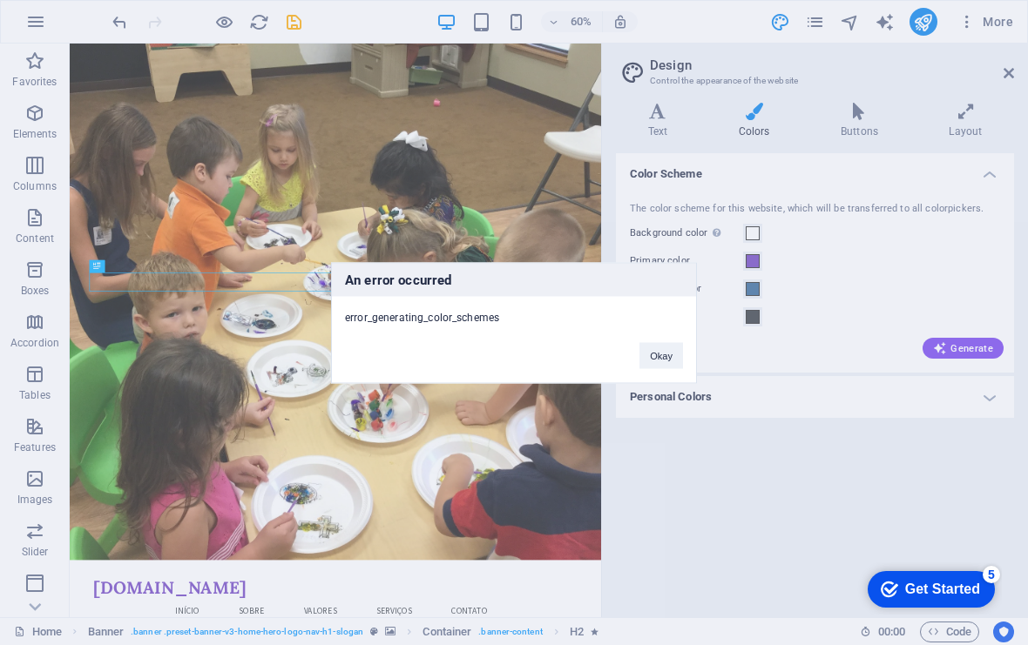
click at [662, 351] on button "Okay" at bounding box center [661, 355] width 44 height 26
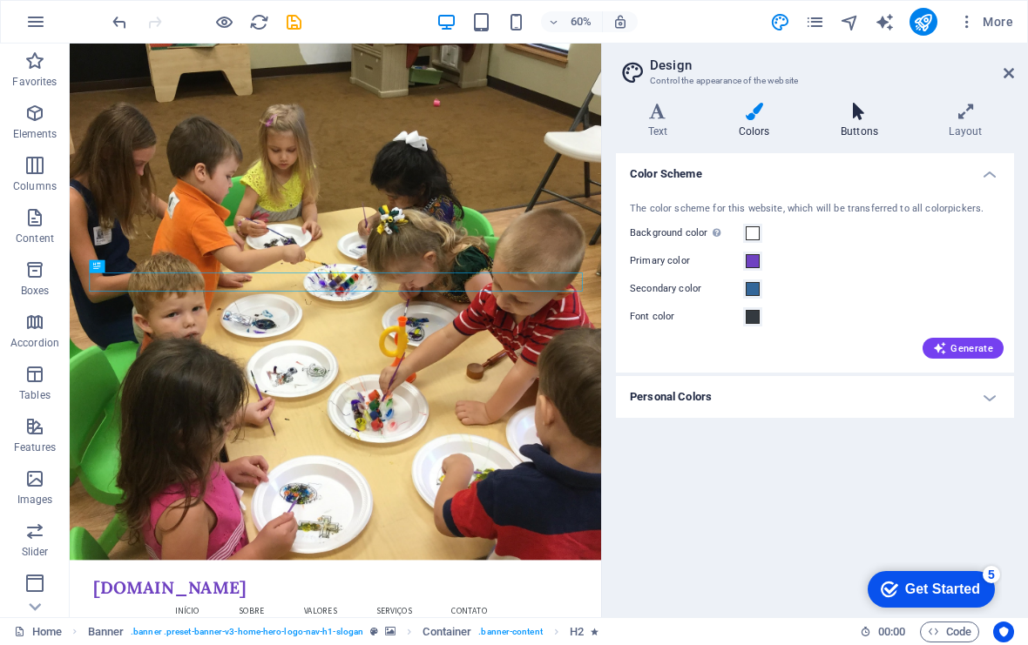
click at [862, 124] on h4 "Buttons" at bounding box center [862, 121] width 108 height 37
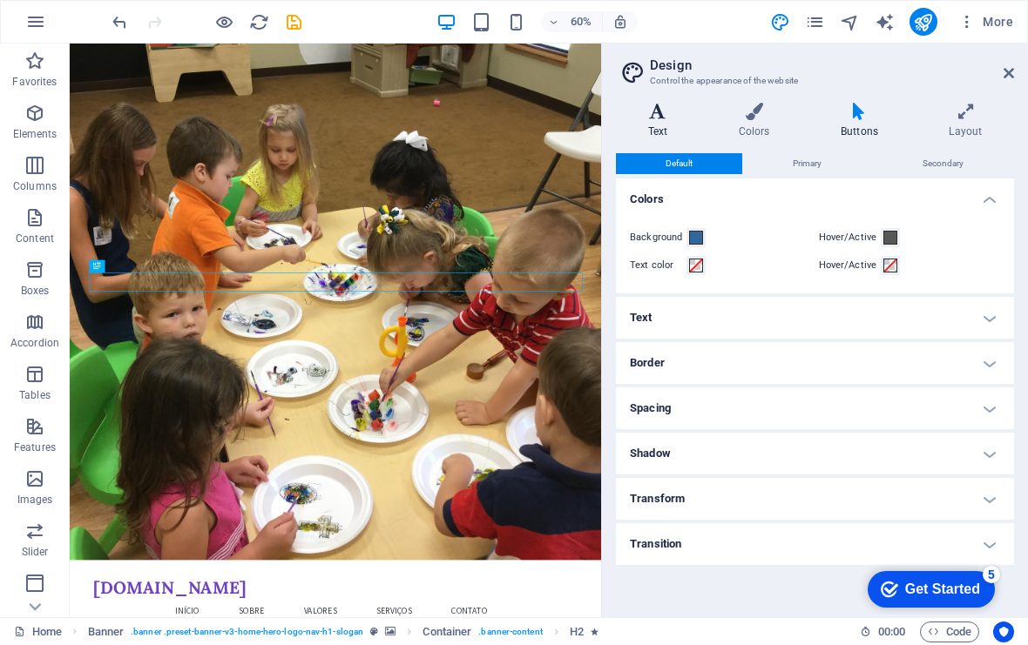
click at [660, 118] on icon at bounding box center [658, 111] width 84 height 17
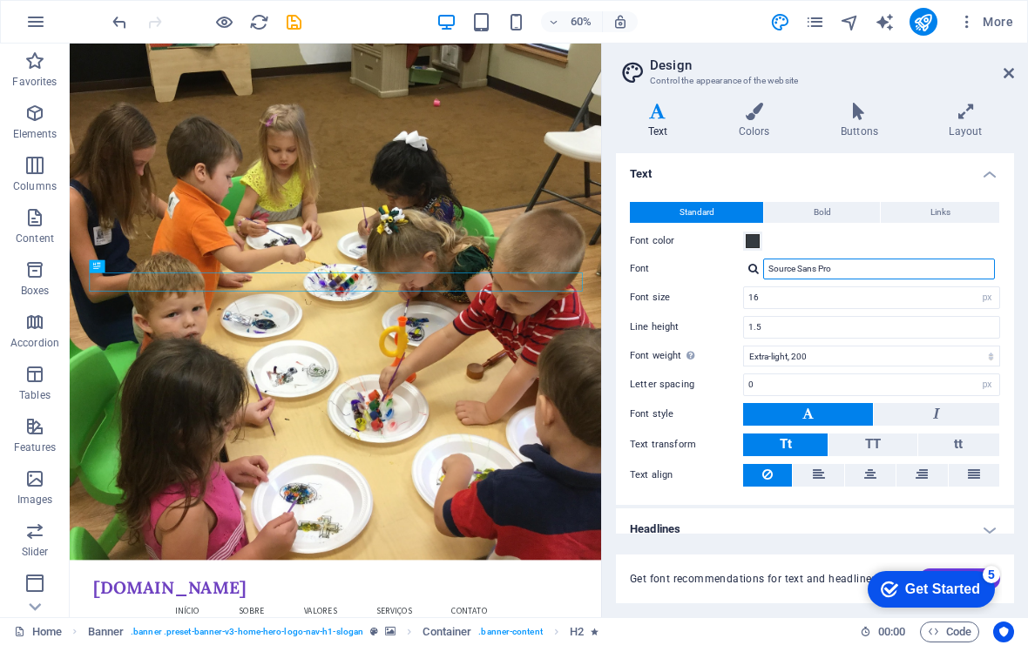
drag, startPoint x: 829, startPoint y: 265, endPoint x: 856, endPoint y: 278, distance: 30.0
click at [829, 265] on input "Source Sans Pro" at bounding box center [879, 269] width 232 height 21
click at [856, 273] on input "Source Sans Pro" at bounding box center [879, 269] width 232 height 21
click at [1007, 78] on icon at bounding box center [1008, 73] width 10 height 14
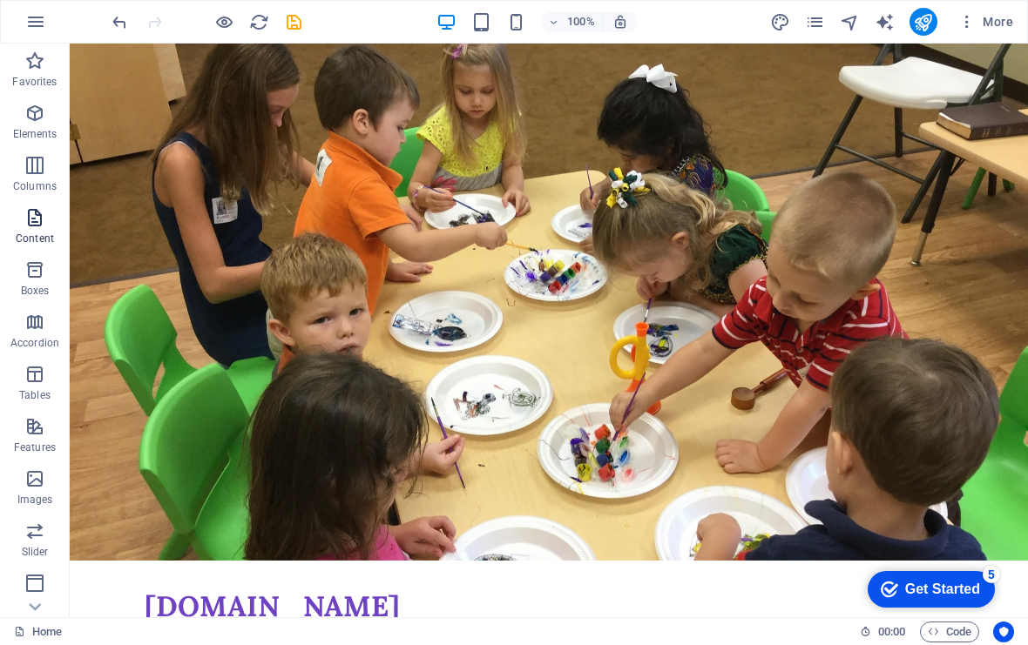
click at [30, 219] on icon "button" at bounding box center [34, 217] width 21 height 21
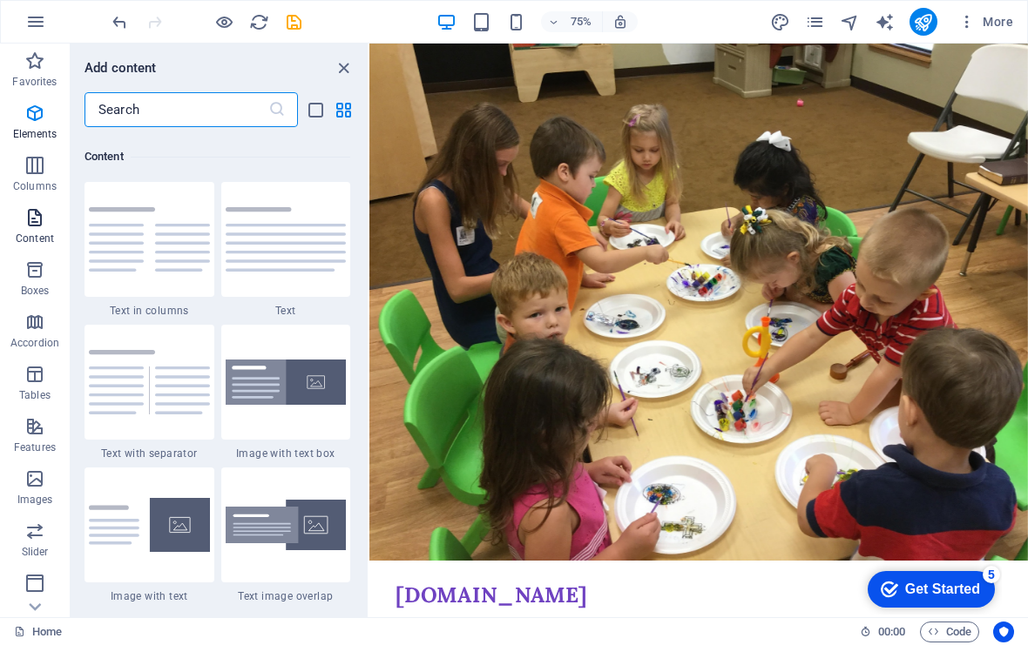
scroll to position [3048, 0]
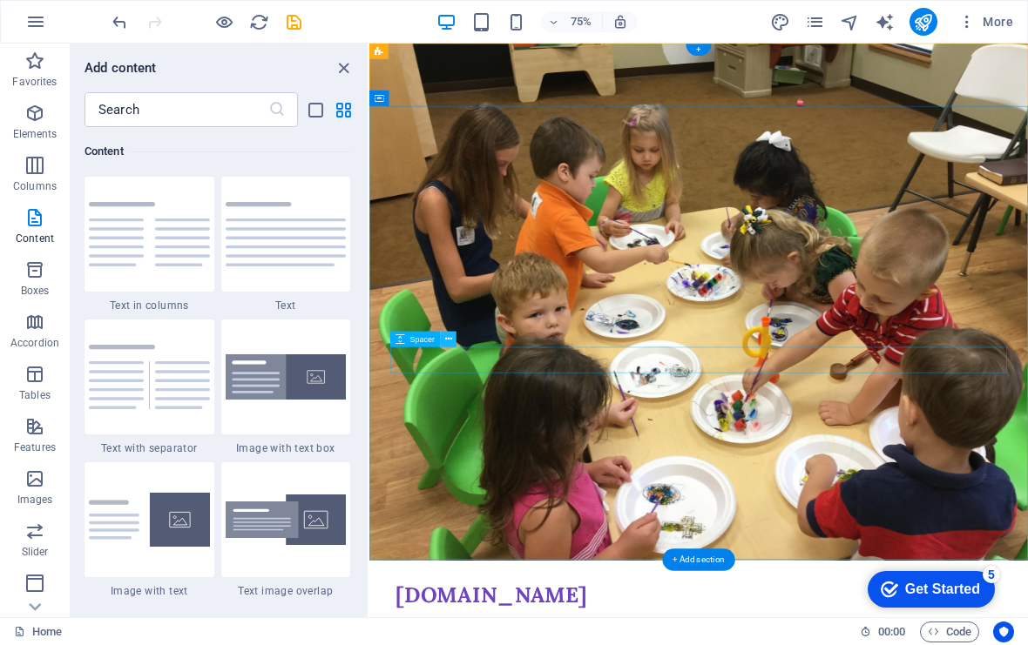
click at [449, 340] on icon at bounding box center [448, 340] width 7 height 14
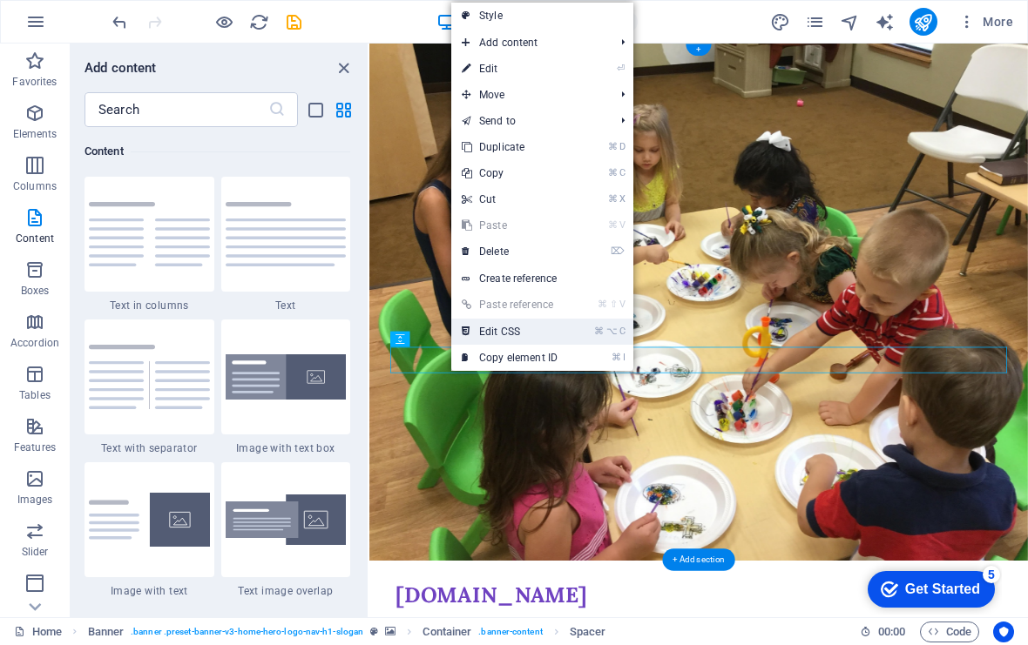
click at [520, 335] on link "⌘ ⌥ C Edit CSS" at bounding box center [509, 332] width 117 height 26
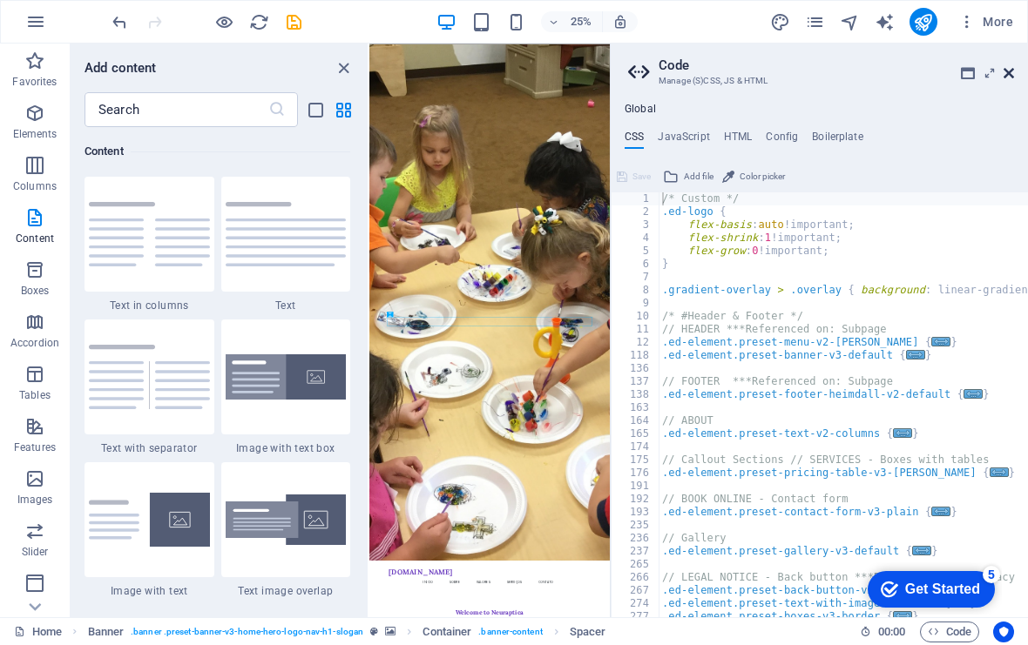
click at [1007, 71] on icon at bounding box center [1008, 73] width 10 height 14
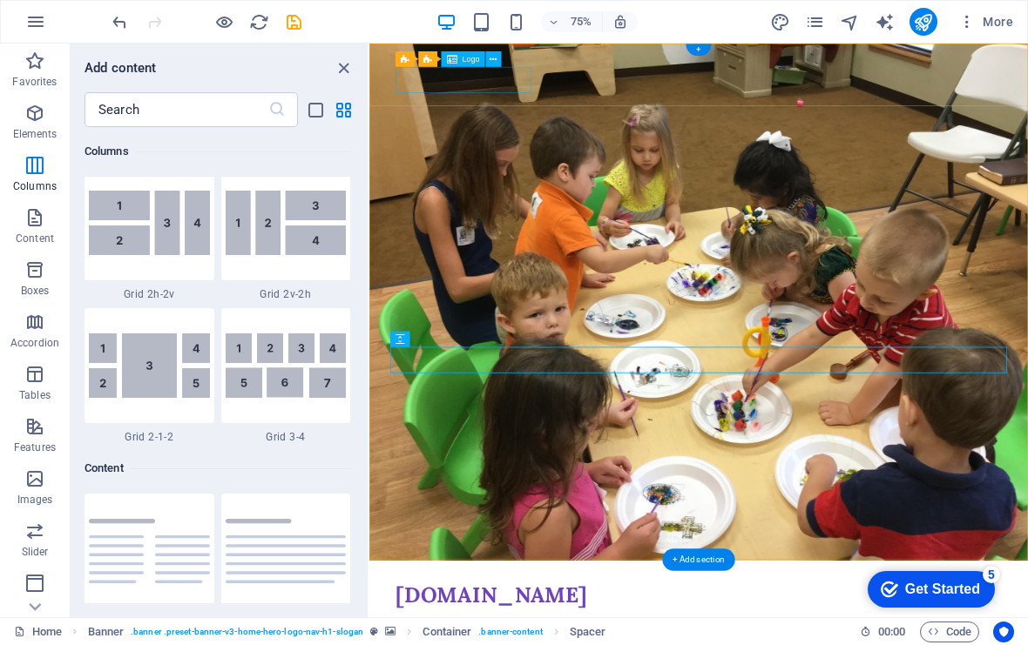
scroll to position [2729, 0]
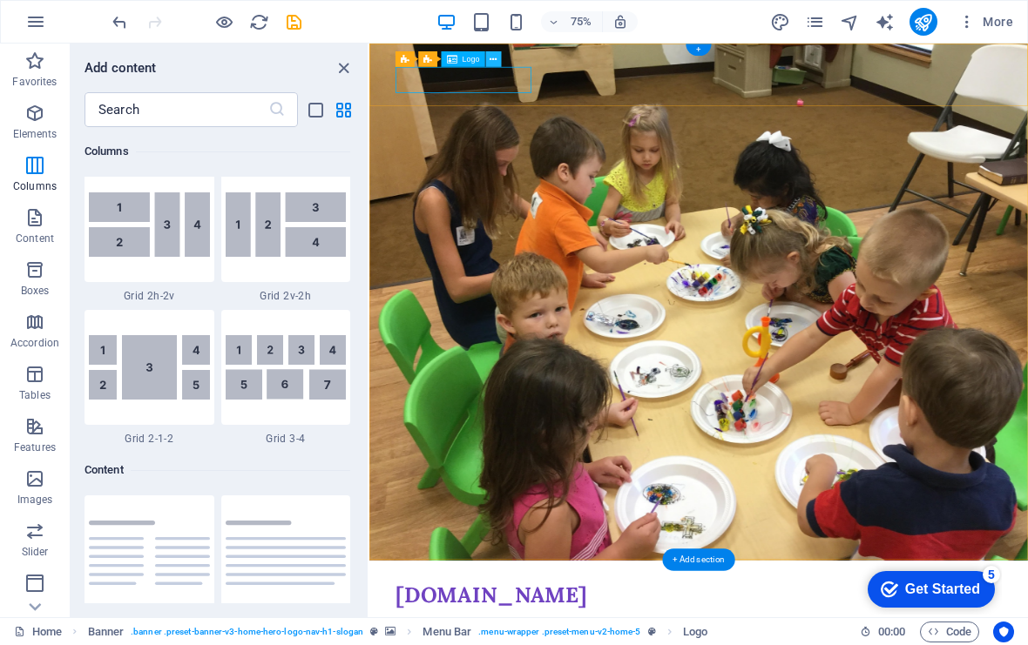
click at [498, 61] on button at bounding box center [493, 59] width 16 height 16
click at [465, 59] on span "Logo" at bounding box center [471, 60] width 17 height 8
click at [497, 58] on button at bounding box center [493, 59] width 16 height 16
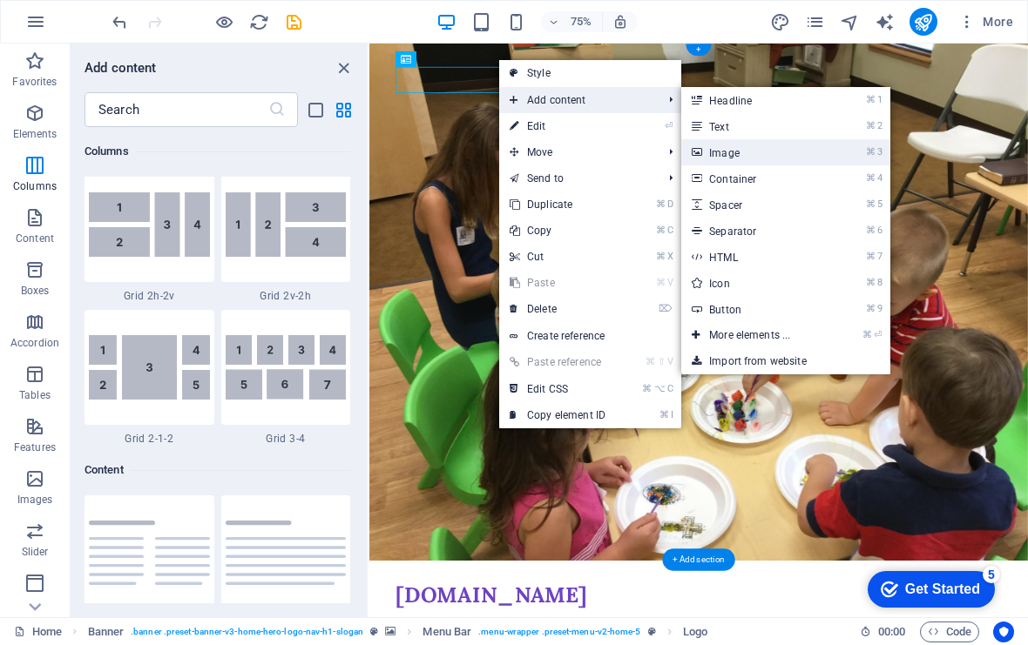
click at [719, 148] on link "⌘ 3 Image" at bounding box center [753, 152] width 144 height 26
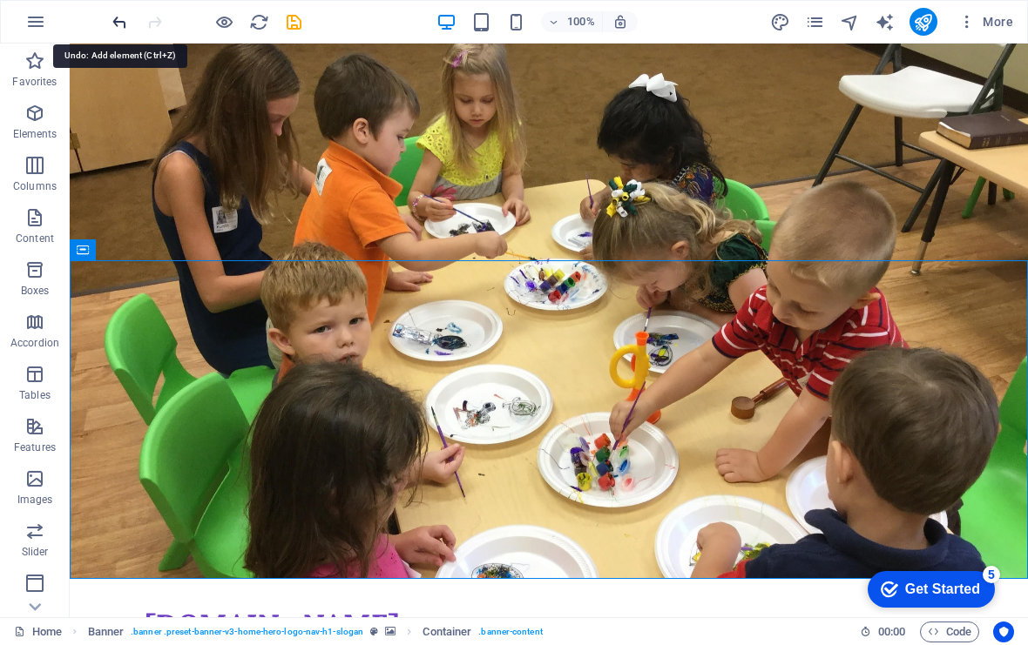
click at [115, 23] on icon "undo" at bounding box center [120, 22] width 20 height 20
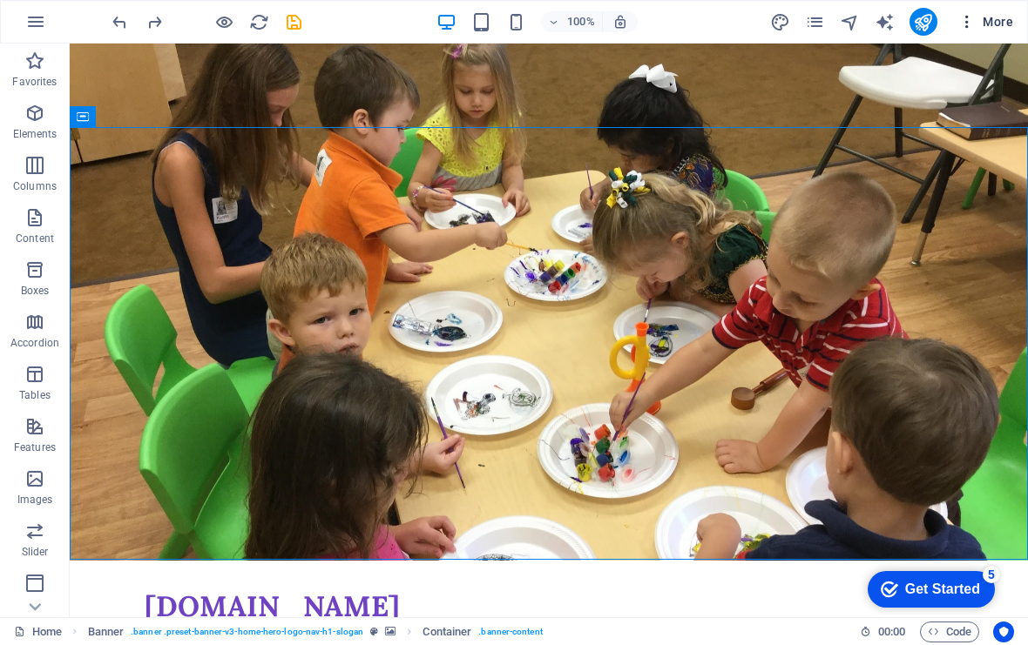
click at [969, 24] on icon "button" at bounding box center [966, 21] width 17 height 17
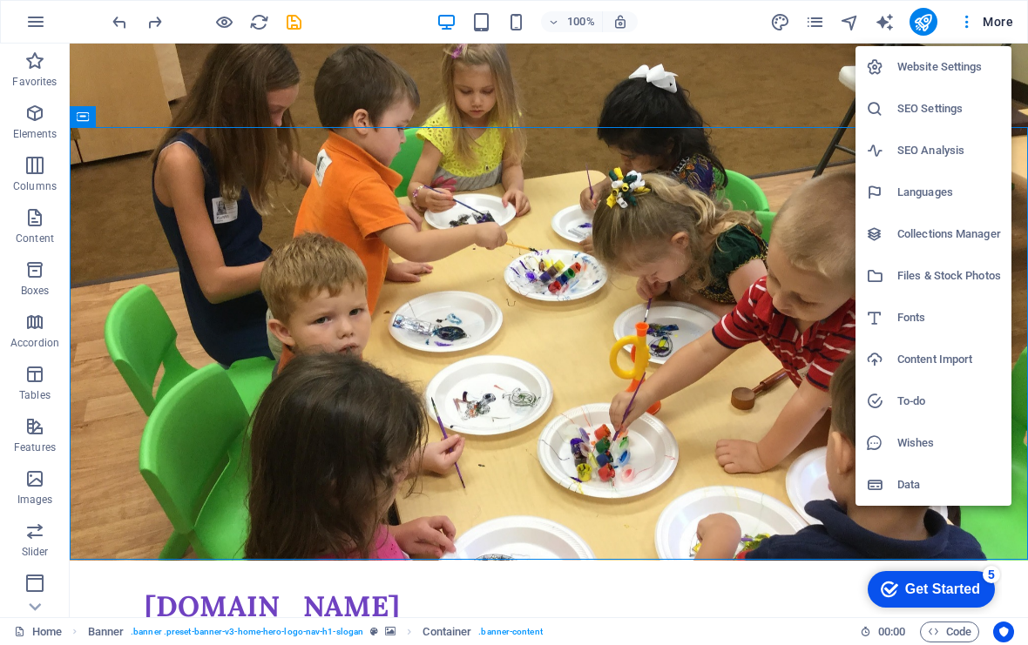
click at [953, 70] on h6 "Website Settings" at bounding box center [949, 67] width 104 height 21
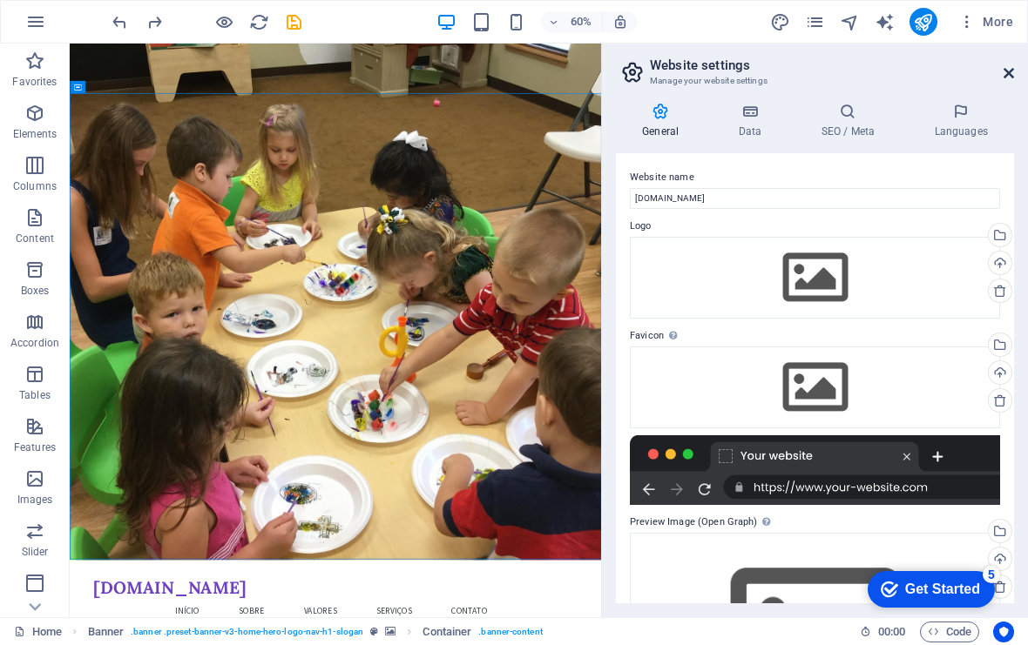
click at [1010, 71] on icon at bounding box center [1008, 73] width 10 height 14
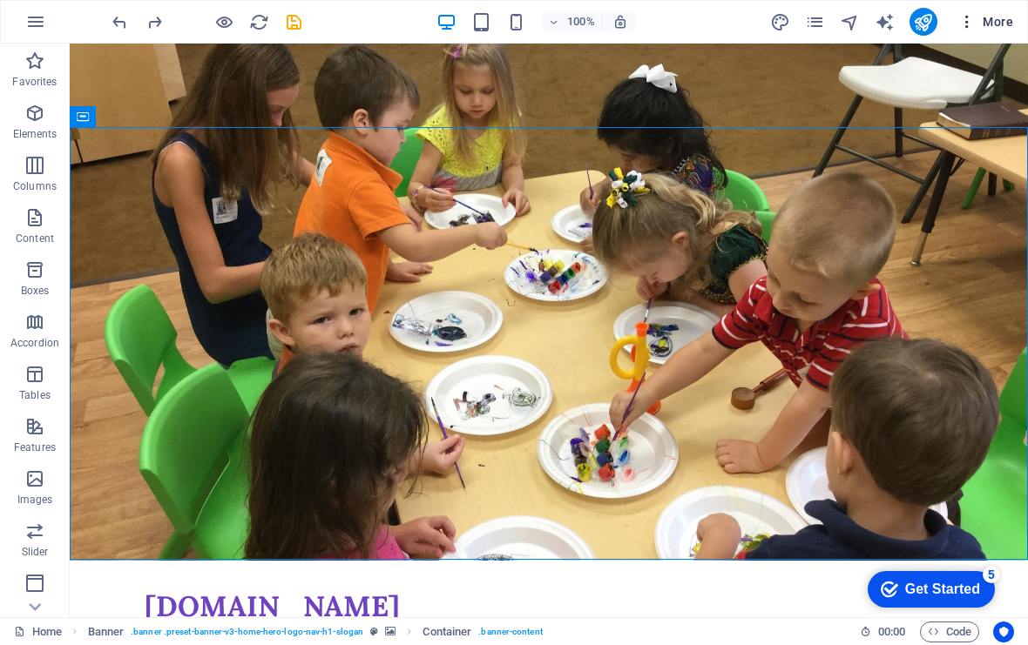
click at [963, 25] on icon "button" at bounding box center [966, 21] width 17 height 17
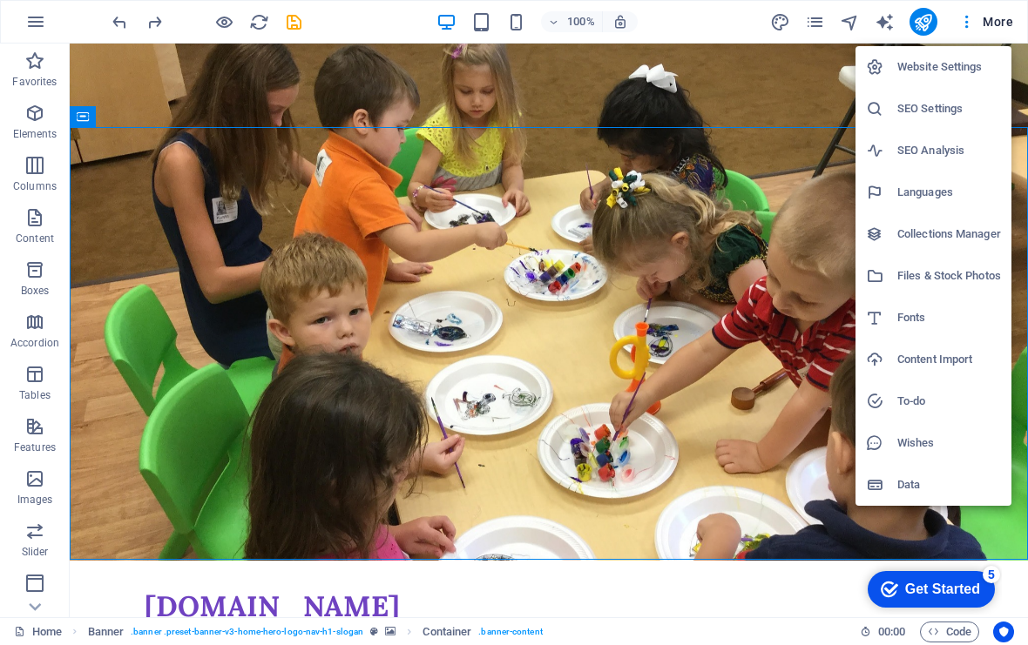
click at [946, 364] on h6 "Content Import" at bounding box center [949, 359] width 104 height 21
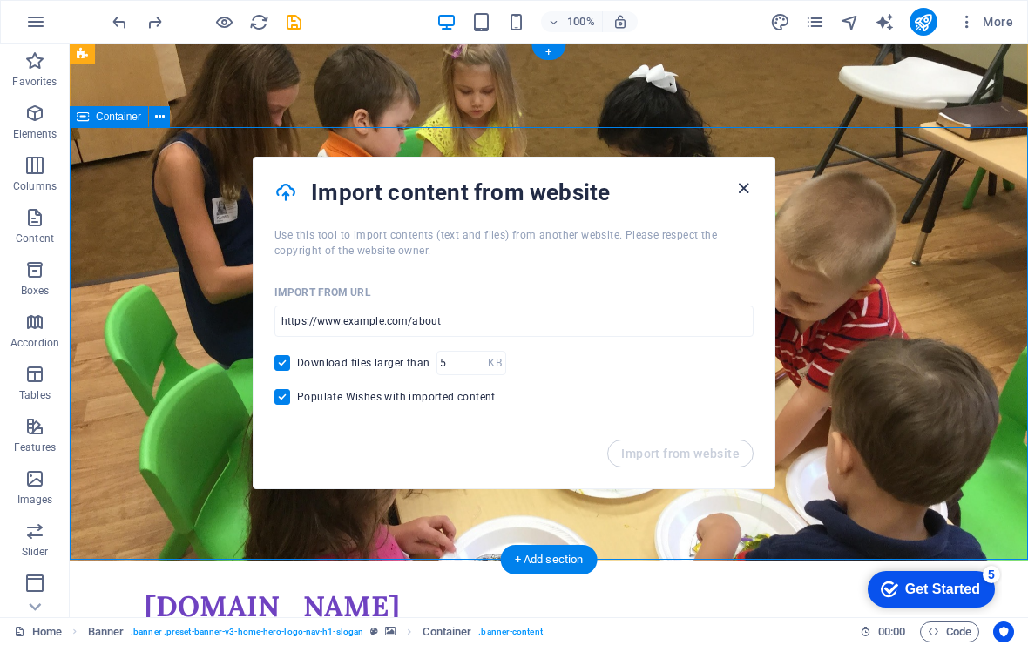
click at [749, 192] on icon "button" at bounding box center [743, 189] width 20 height 20
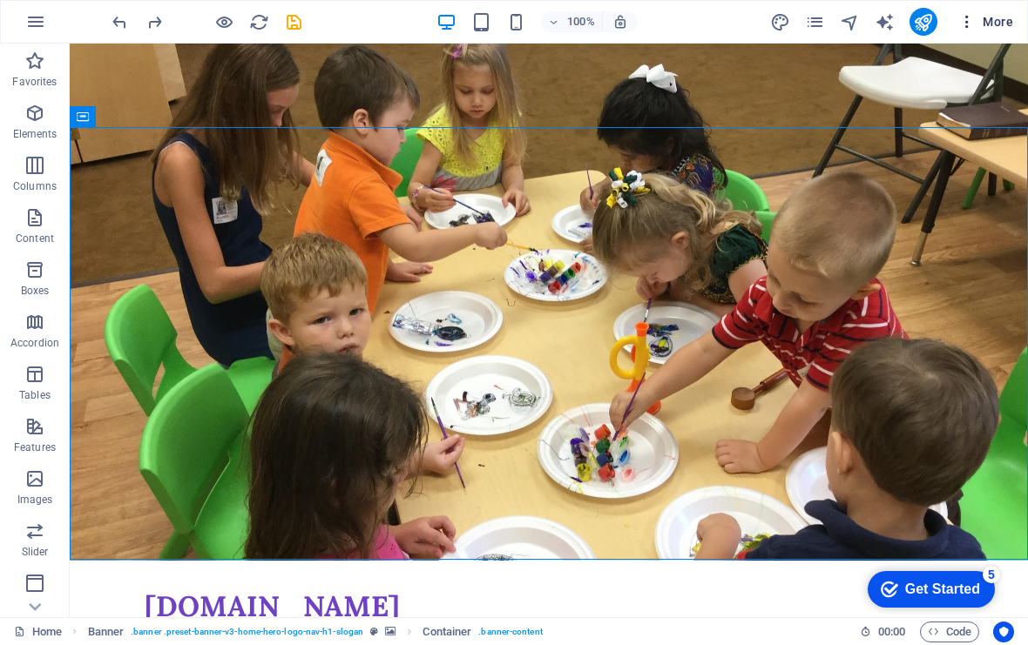
click at [994, 23] on span "More" at bounding box center [985, 21] width 55 height 17
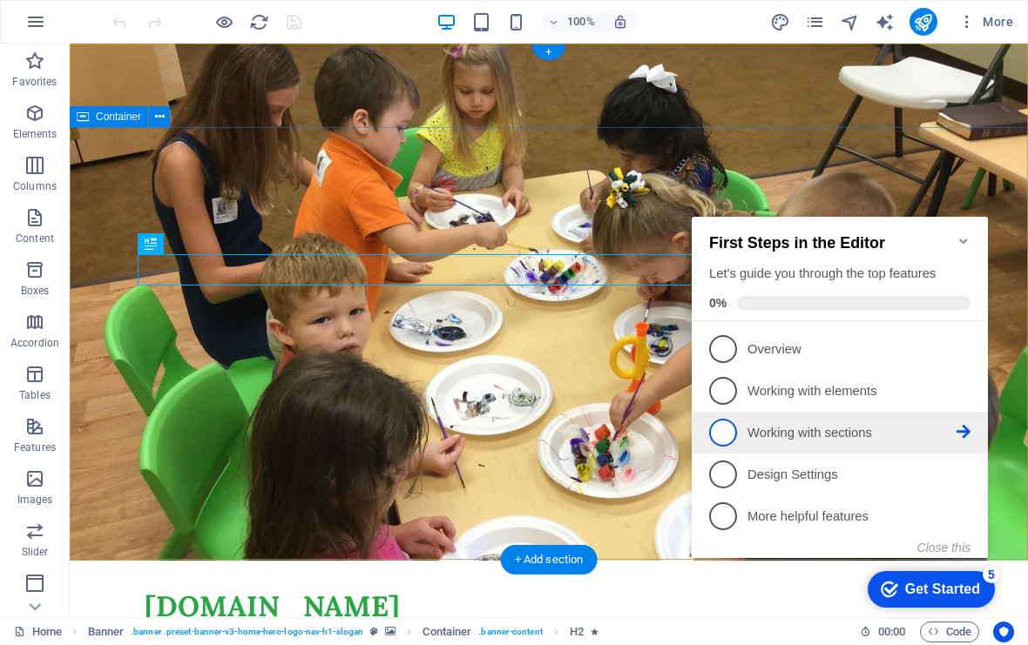
click at [807, 436] on p "Working with sections - incomplete" at bounding box center [851, 433] width 209 height 18
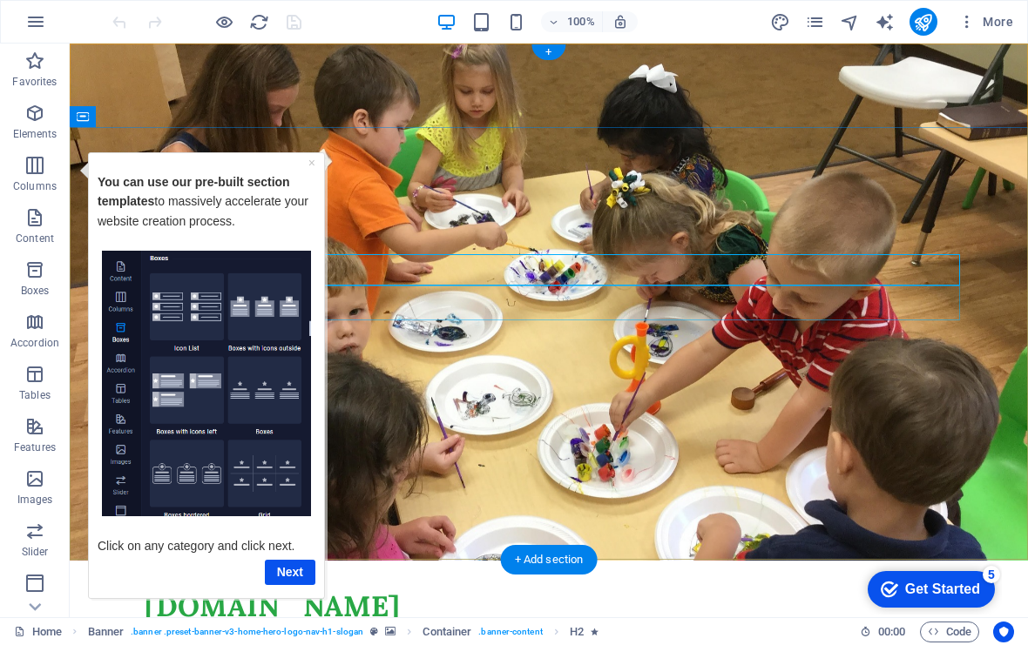
click at [317, 165] on div "× You can use our pre-built section templates to massively accelerate your webs…" at bounding box center [206, 375] width 226 height 436
click at [311, 165] on link "×" at bounding box center [311, 162] width 7 height 14
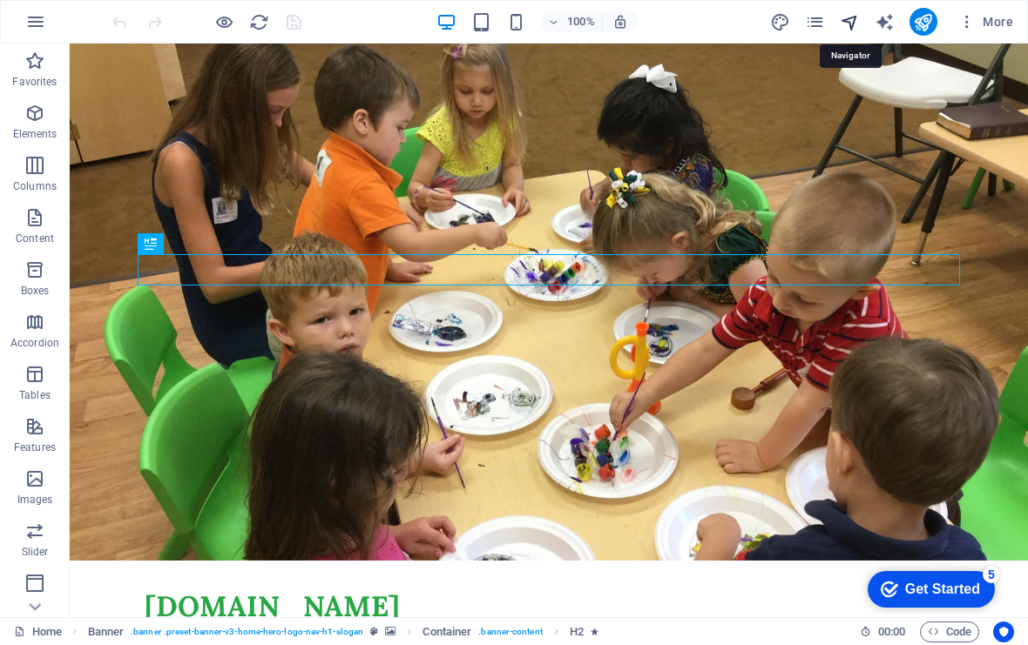
click at [853, 25] on icon "navigator" at bounding box center [850, 22] width 20 height 20
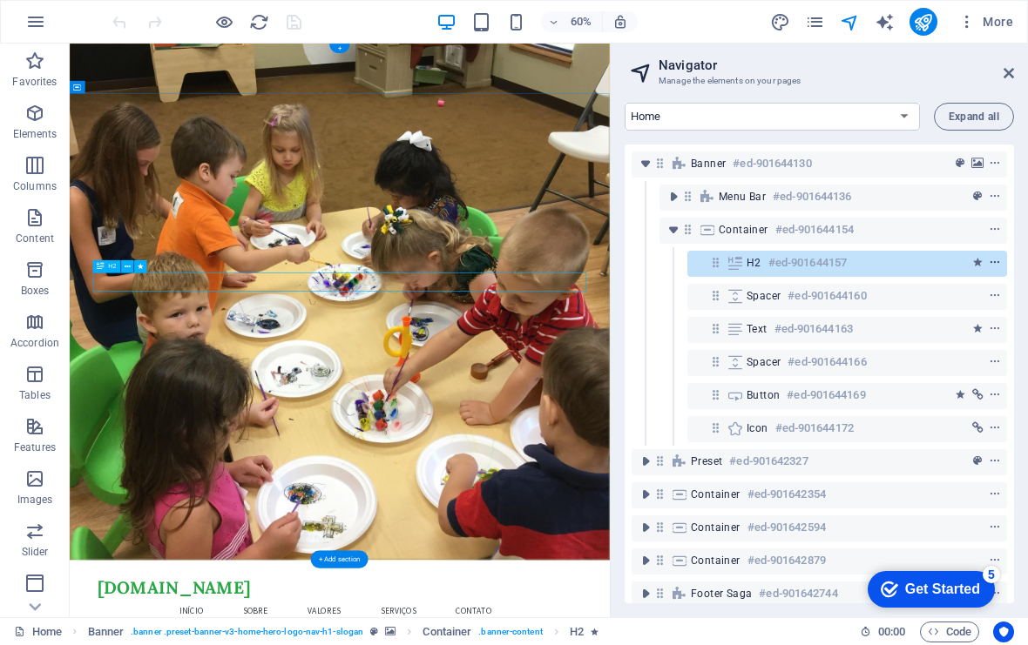
click at [999, 263] on icon "context-menu" at bounding box center [995, 263] width 12 height 12
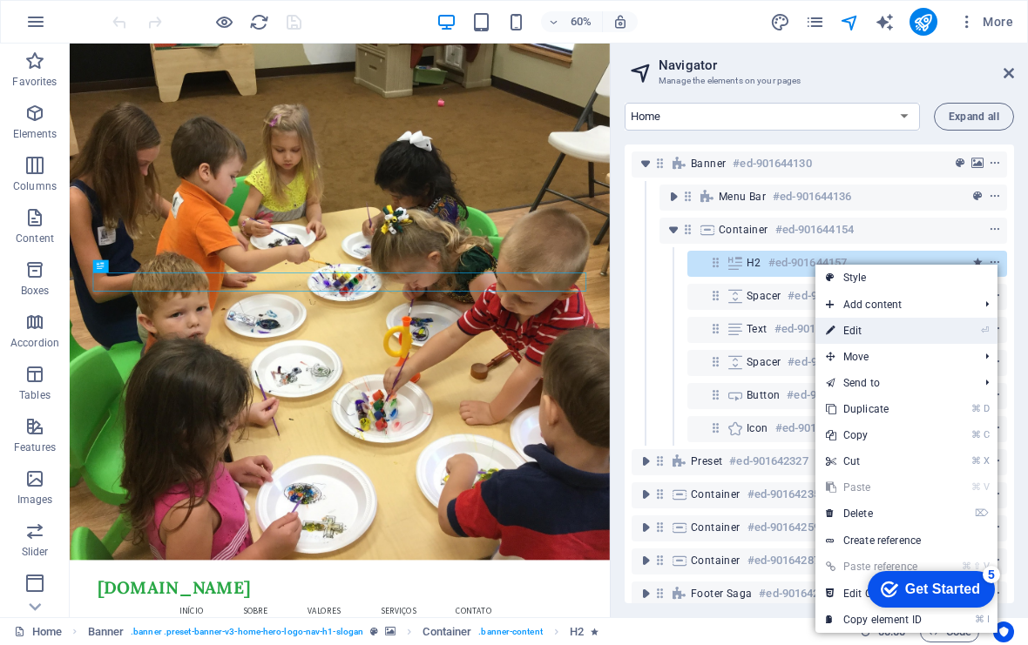
click at [929, 329] on link "⏎ Edit" at bounding box center [873, 331] width 117 height 26
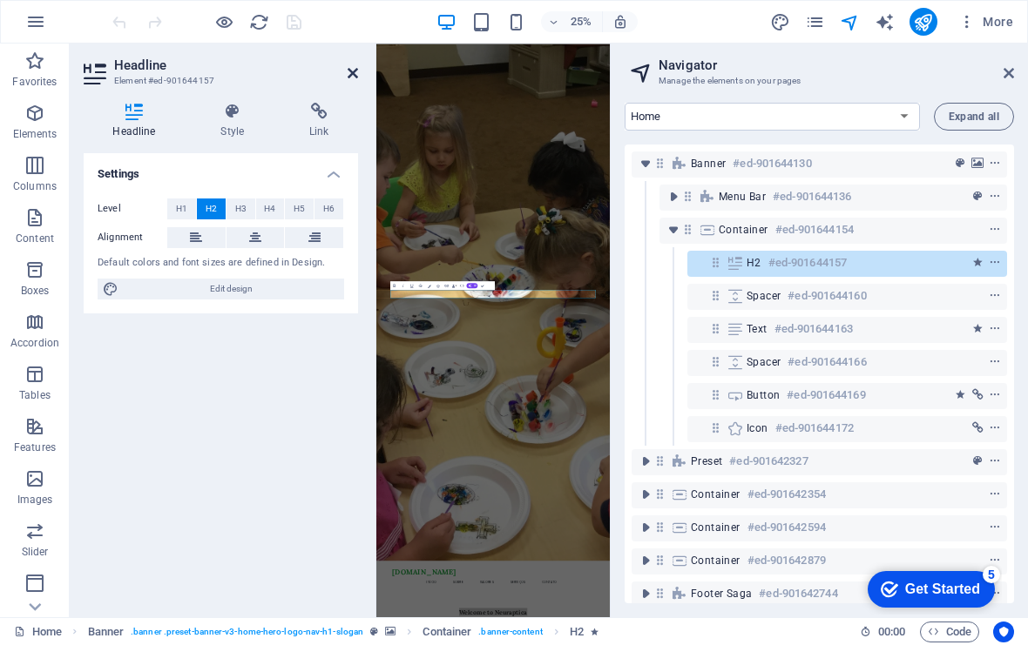
click at [349, 70] on icon at bounding box center [353, 73] width 10 height 14
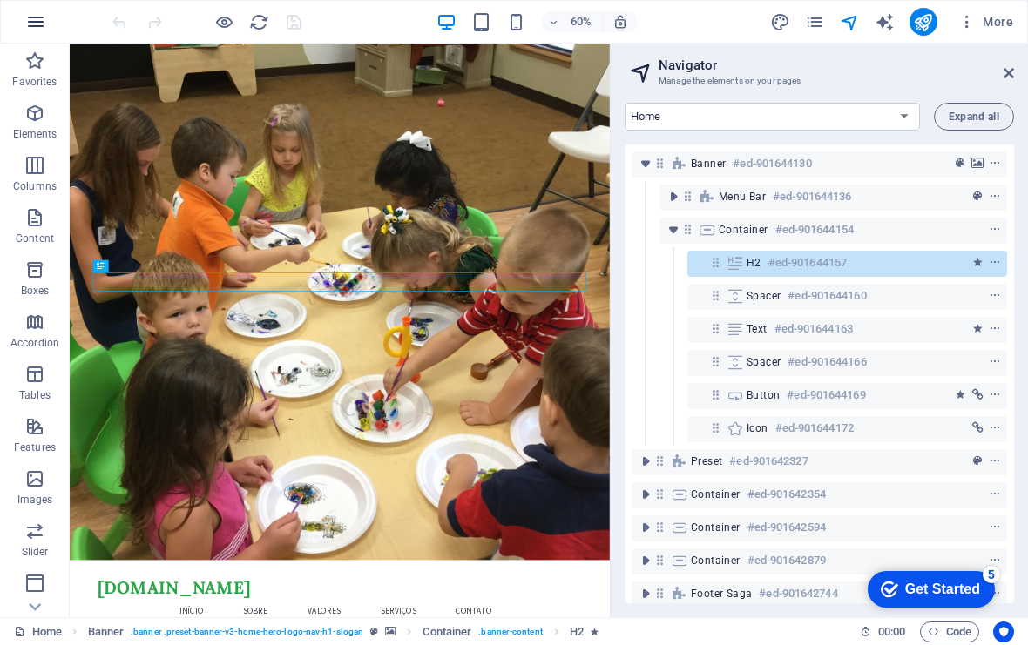
click at [38, 20] on icon "button" at bounding box center [35, 21] width 21 height 21
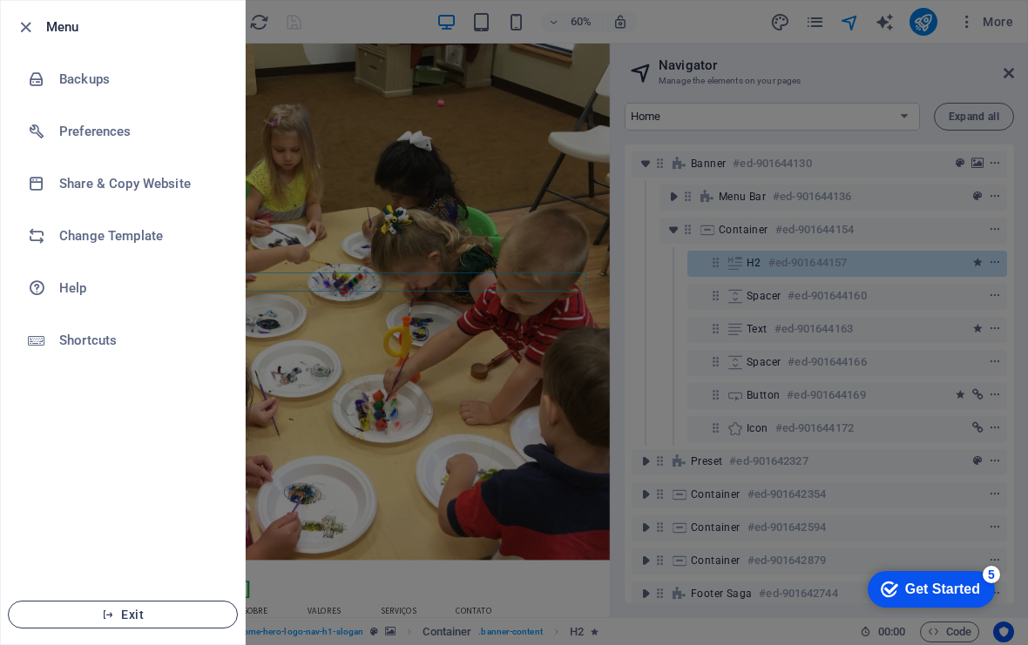
click at [148, 615] on span "Exit" at bounding box center [123, 615] width 200 height 14
